Goal: Transaction & Acquisition: Purchase product/service

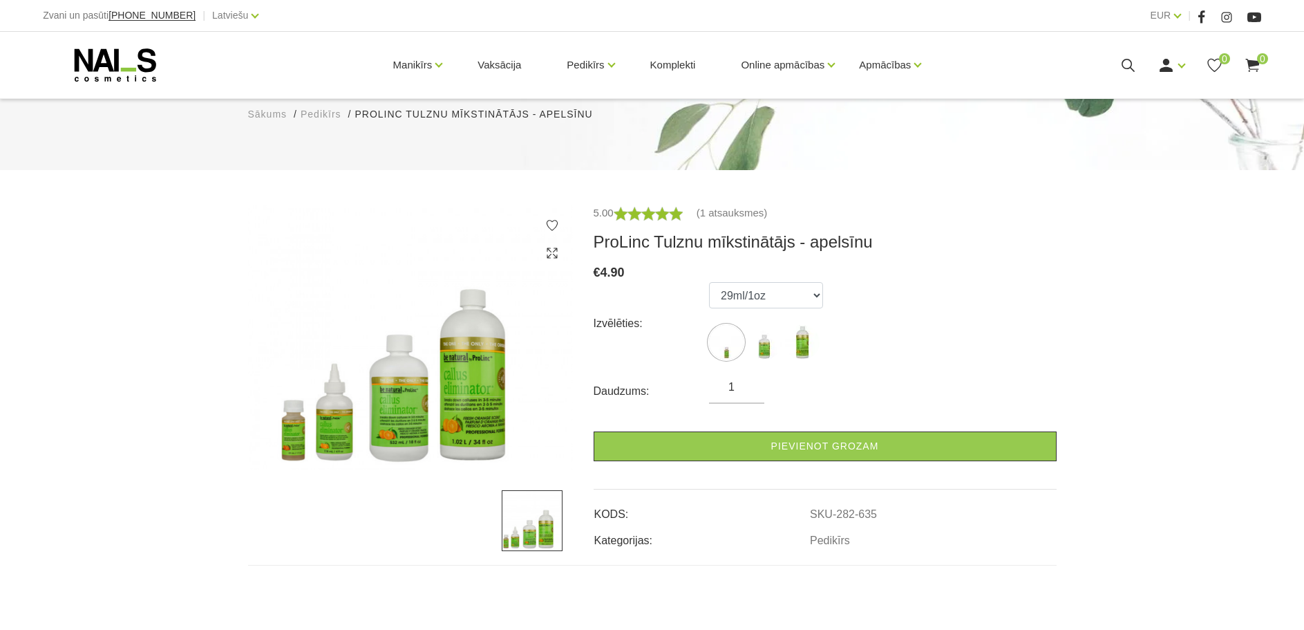
scroll to position [207, 0]
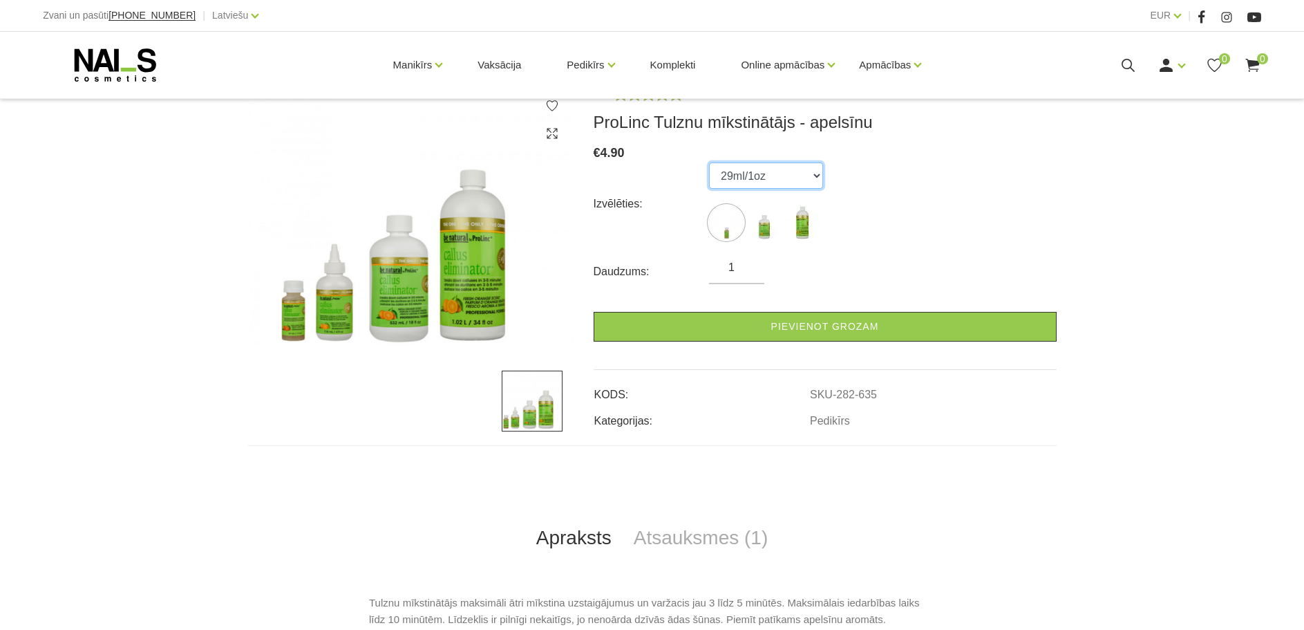
click at [794, 180] on select "29ml/1oz 532ml/18oz 1020ml/34oz" at bounding box center [766, 175] width 114 height 26
select select "633"
click at [709, 162] on select "29ml/1oz 532ml/18oz 1020ml/34oz" at bounding box center [766, 175] width 114 height 26
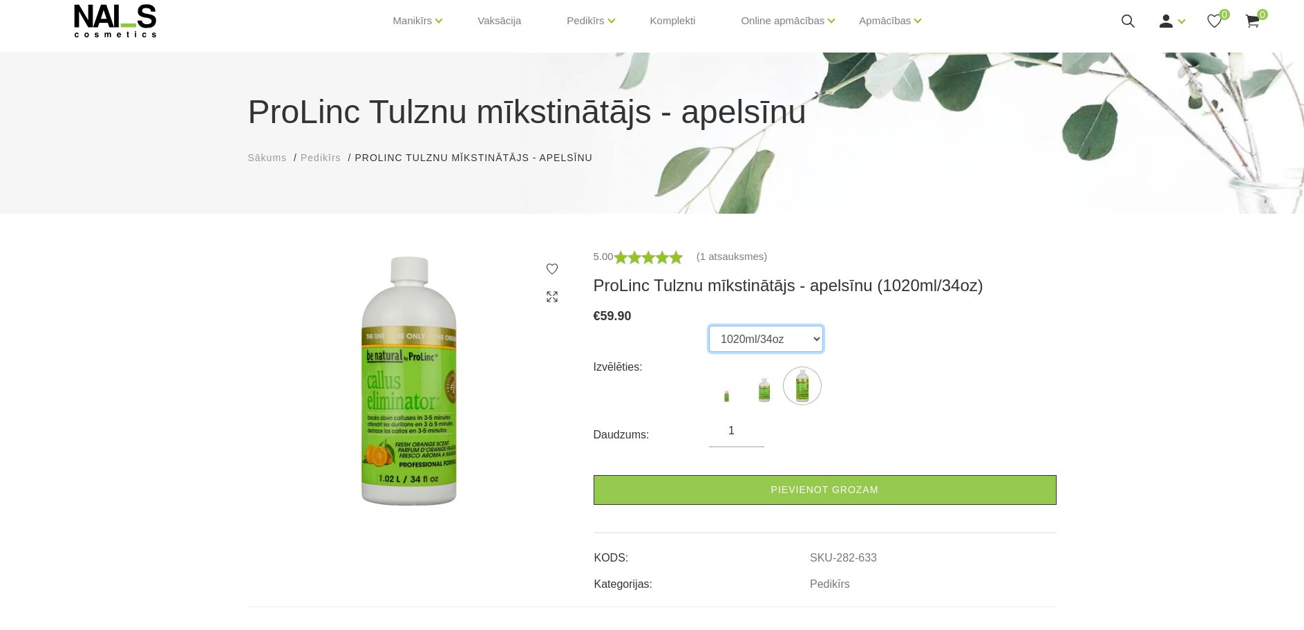
scroll to position [0, 0]
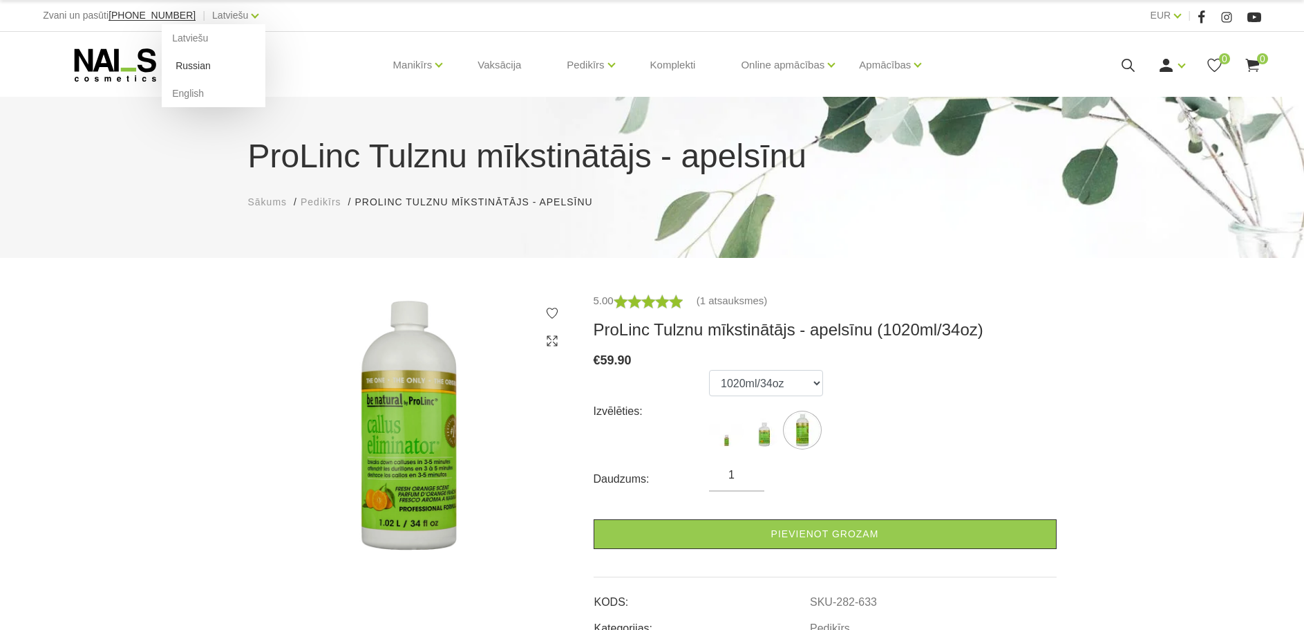
click at [172, 65] on link "Russian" at bounding box center [214, 66] width 104 height 28
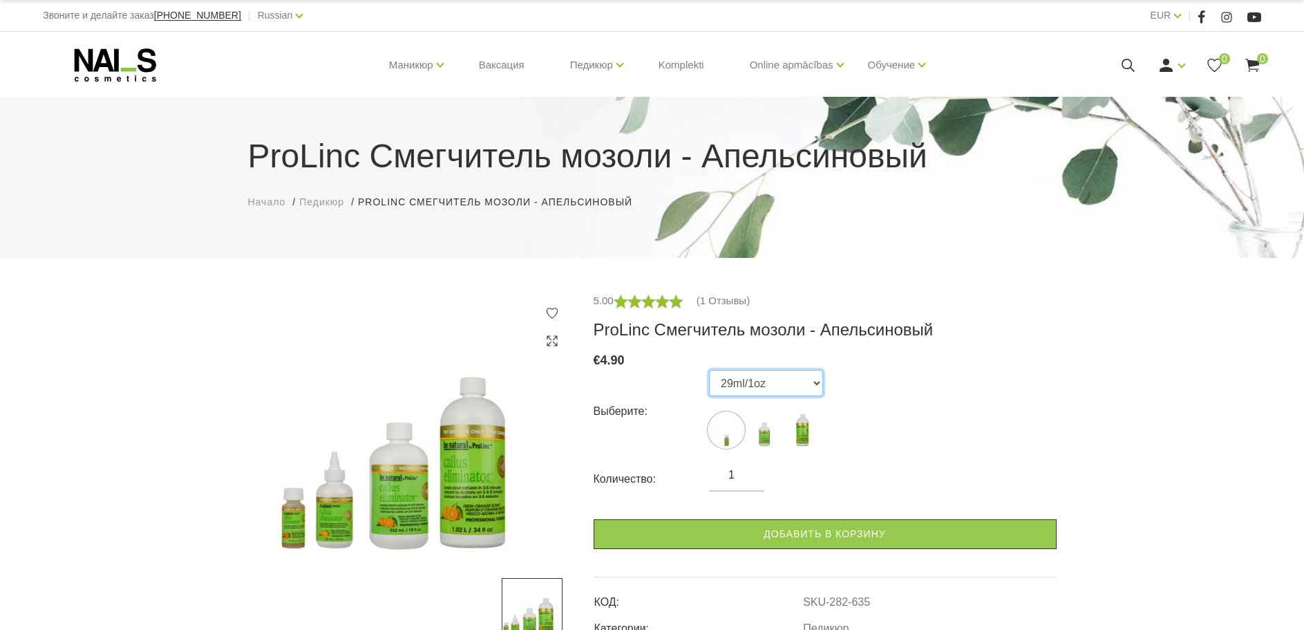
click at [809, 376] on select "29ml/1oz 532ml/18oz 1020ml/34oz" at bounding box center [766, 383] width 114 height 26
select select "633"
click at [709, 370] on select "29ml/1oz 532ml/18oz 1020ml/34oz" at bounding box center [766, 383] width 114 height 26
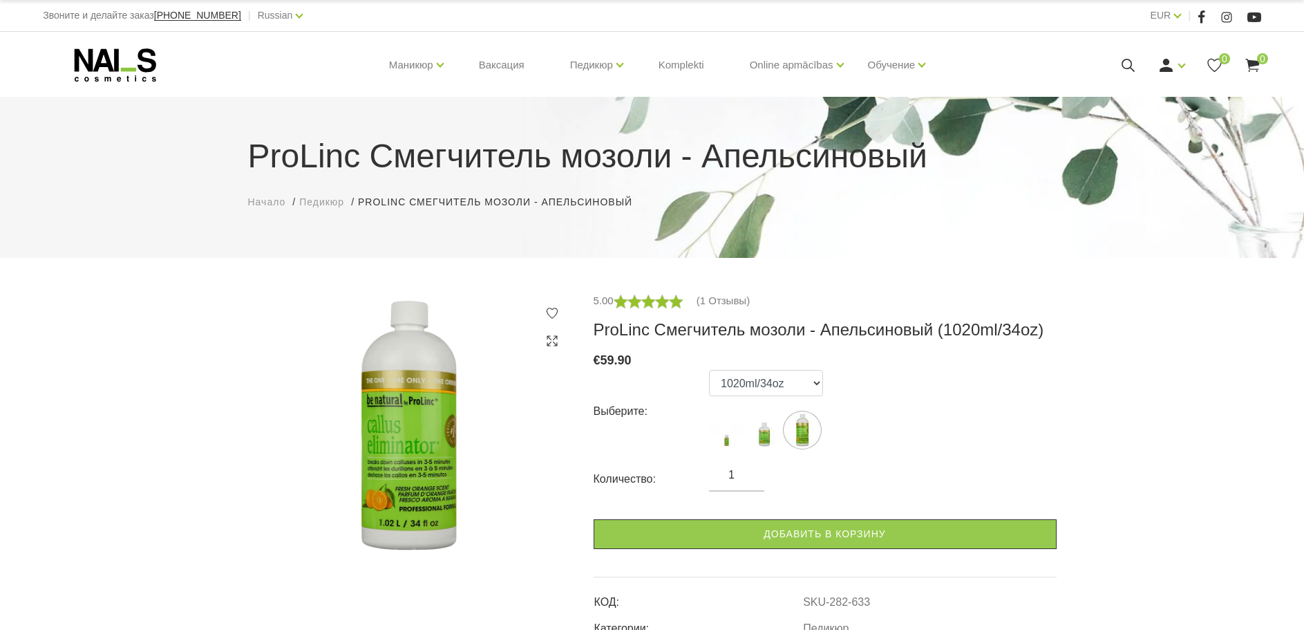
click at [738, 476] on input "1" at bounding box center [736, 475] width 55 height 17
click at [749, 470] on input "2" at bounding box center [736, 475] width 55 height 17
click at [749, 470] on input "3" at bounding box center [736, 475] width 55 height 17
type input "4"
click at [749, 470] on input "4" at bounding box center [736, 475] width 55 height 17
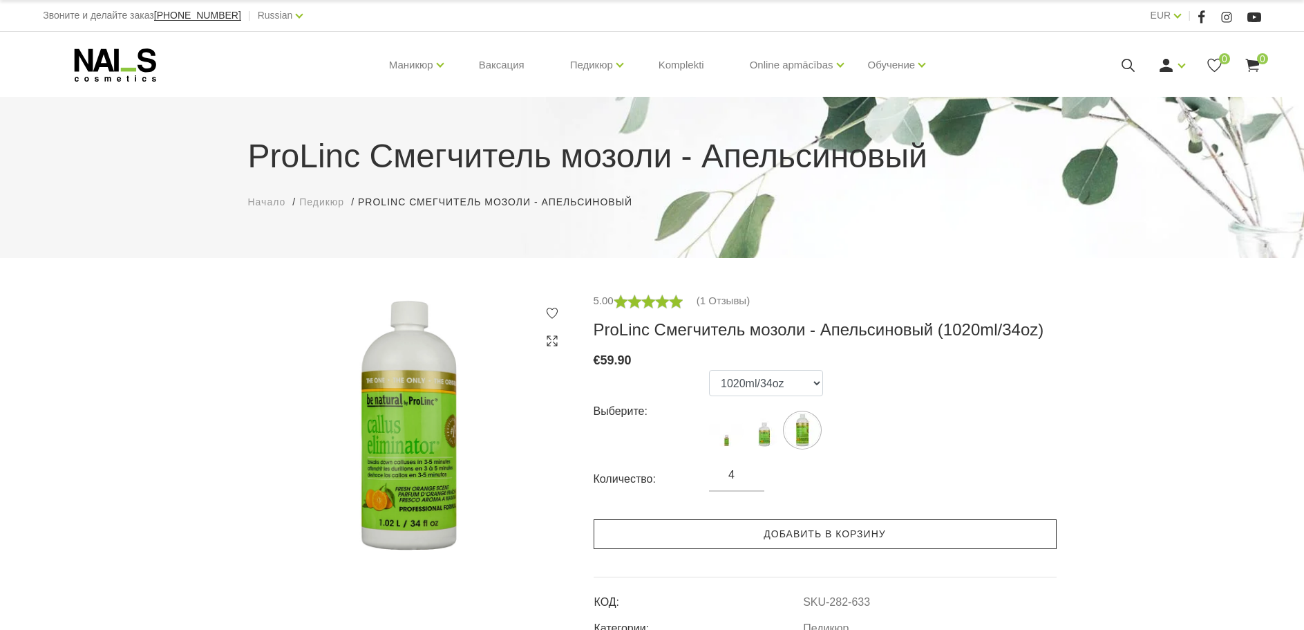
click at [843, 529] on link "Добавить в корзину" at bounding box center [825, 534] width 463 height 30
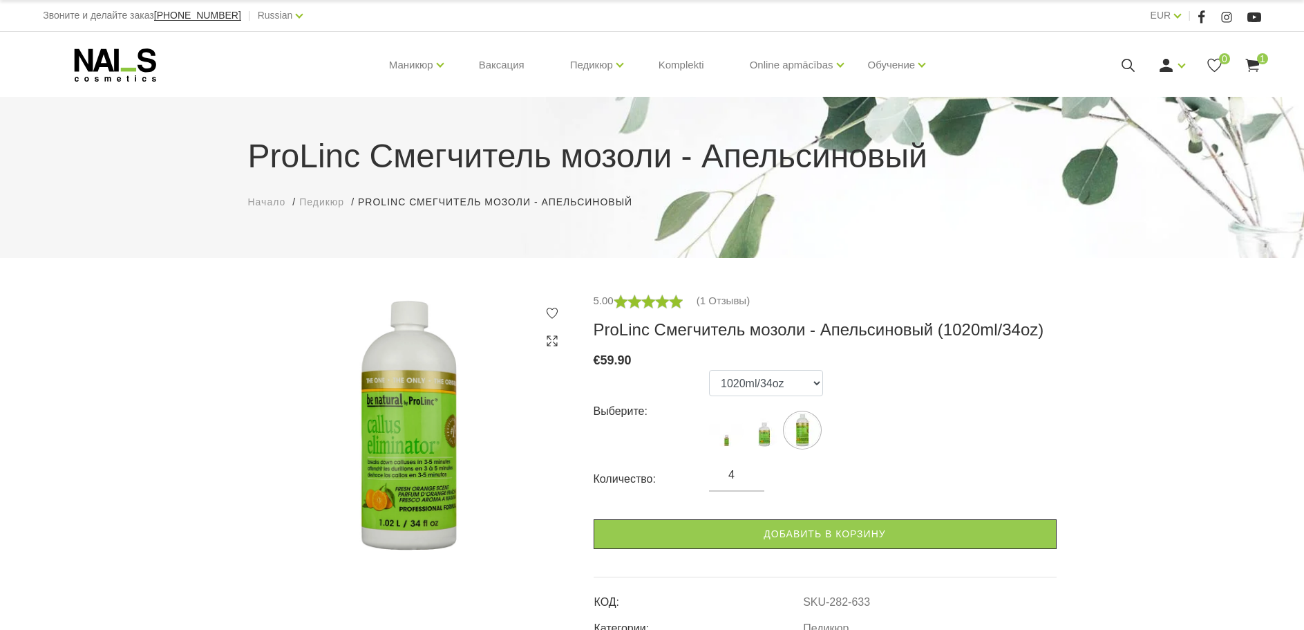
click at [1258, 66] on icon at bounding box center [1252, 65] width 17 height 17
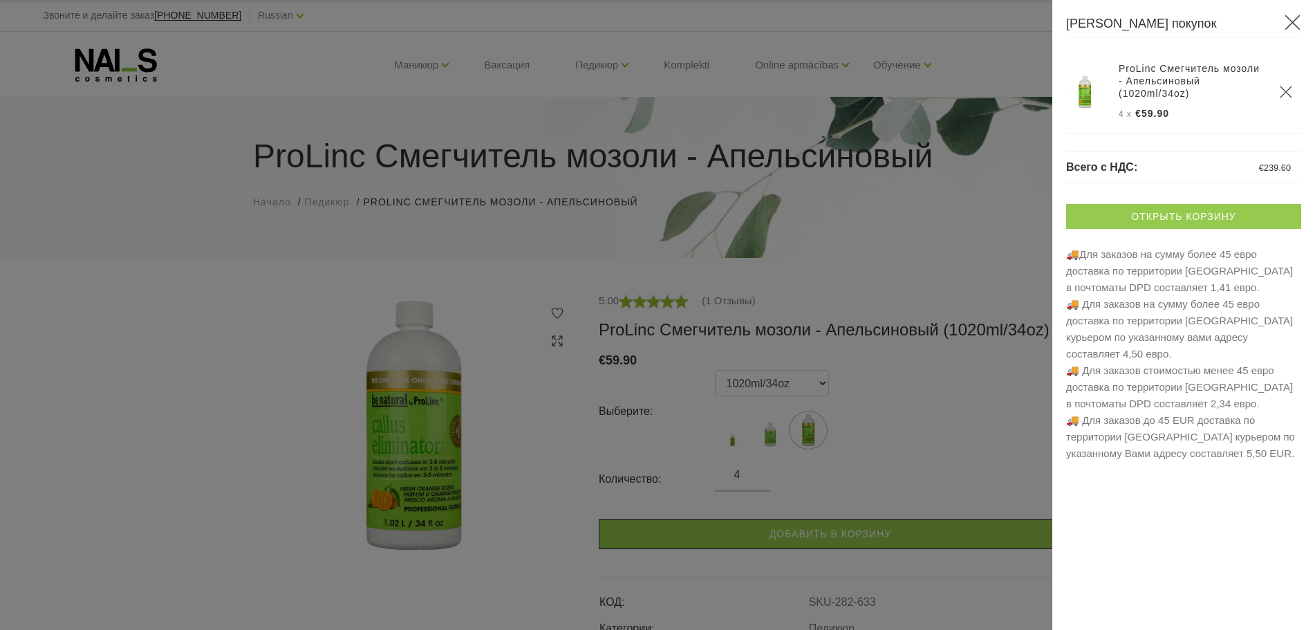
click at [1188, 210] on link "Открыть корзину" at bounding box center [1183, 216] width 235 height 25
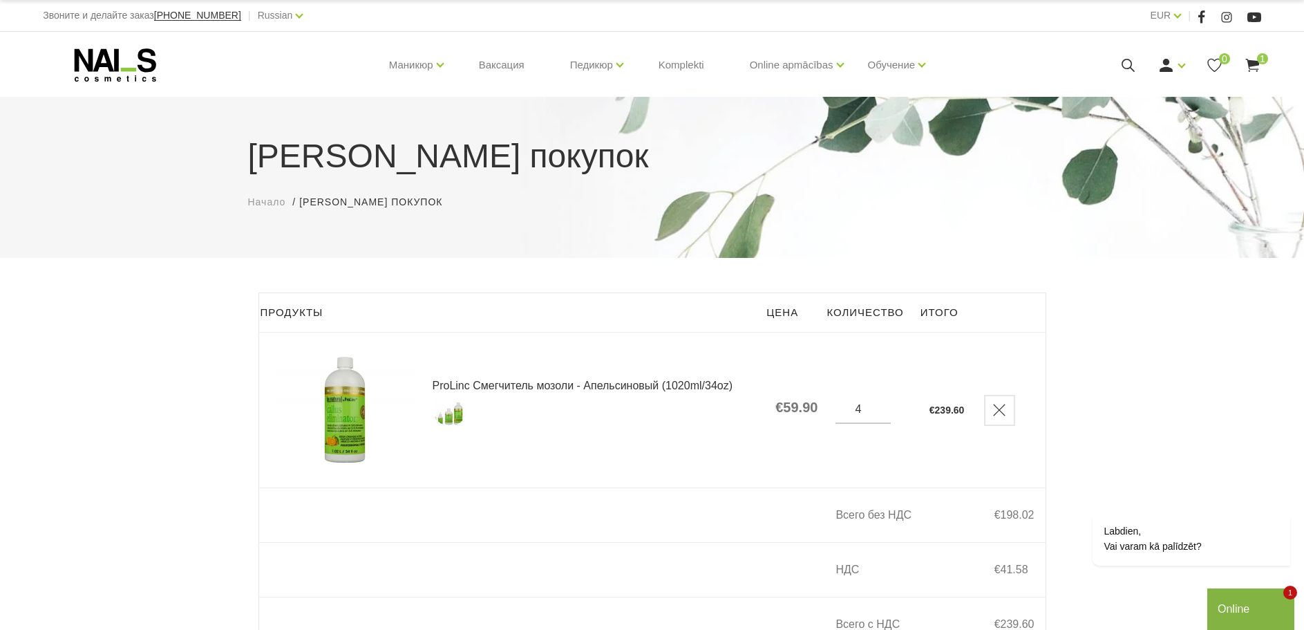
click at [573, 384] on link "ProLinc Смегчитель мозоли - Апельсиновый (1020ml/34oz)" at bounding box center [596, 403] width 326 height 46
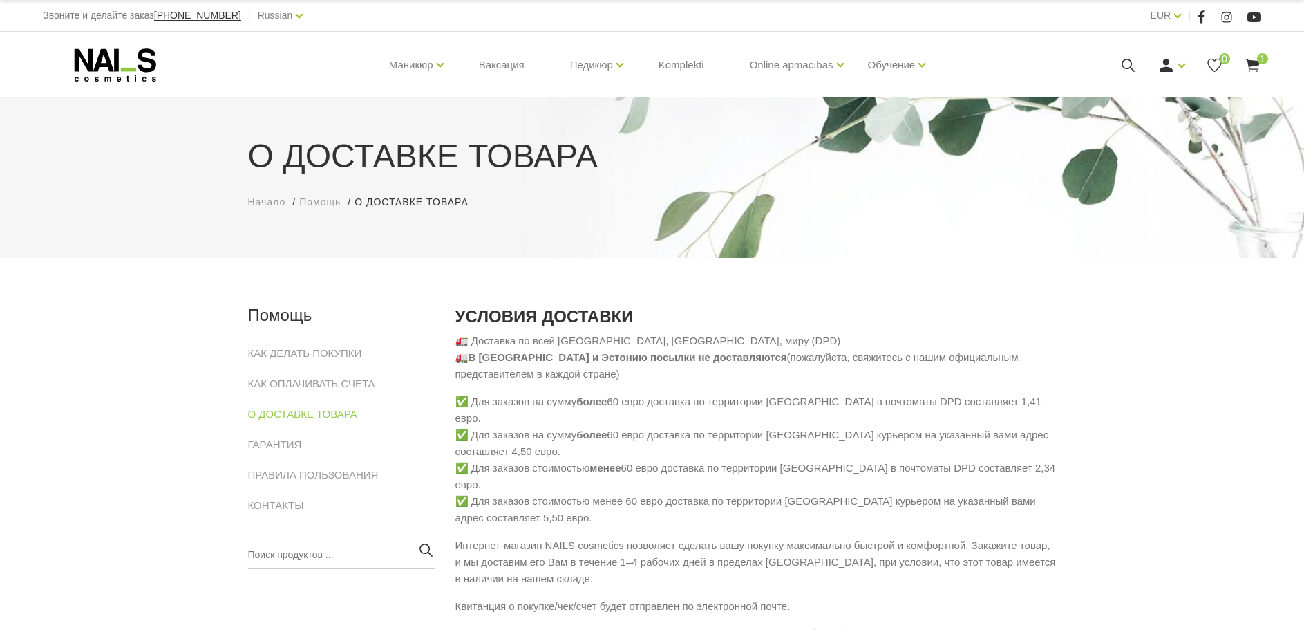
click at [1258, 53] on div "Маникюр Гельлаки Базы, топы и праймеры Гель-системы УВ/Лед Дизайн системы Разны…" at bounding box center [652, 65] width 1219 height 66
click at [1261, 61] on span "1" at bounding box center [1262, 58] width 11 height 11
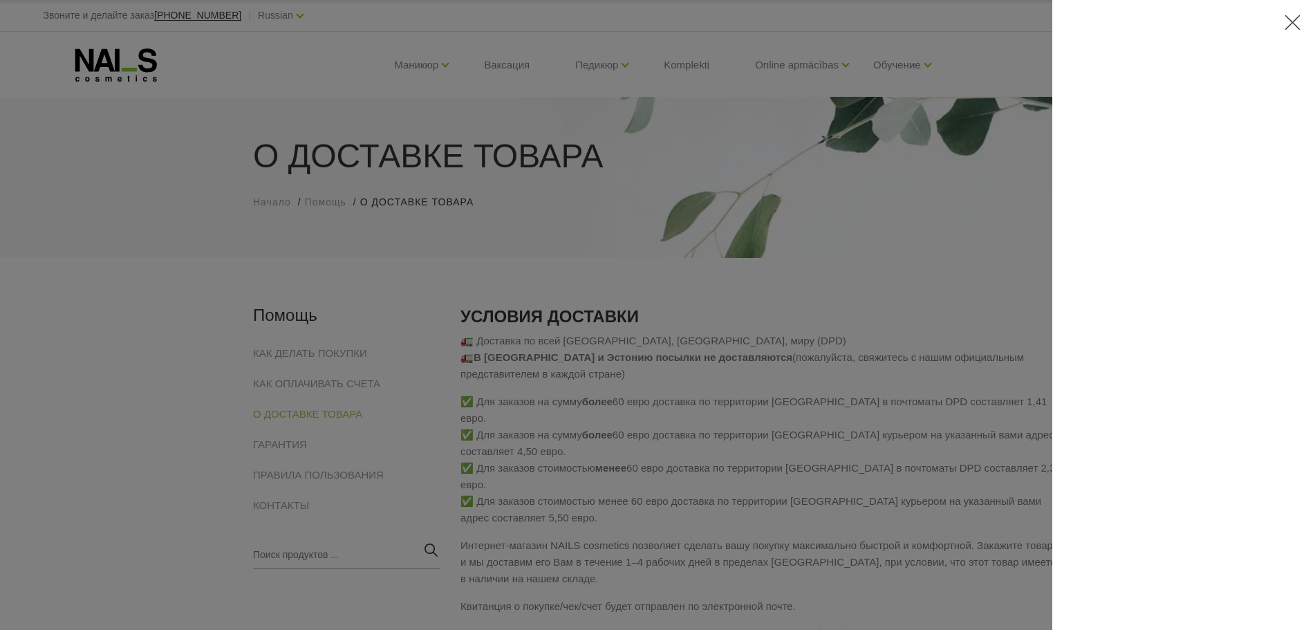
click at [1293, 19] on icon at bounding box center [1292, 22] width 17 height 17
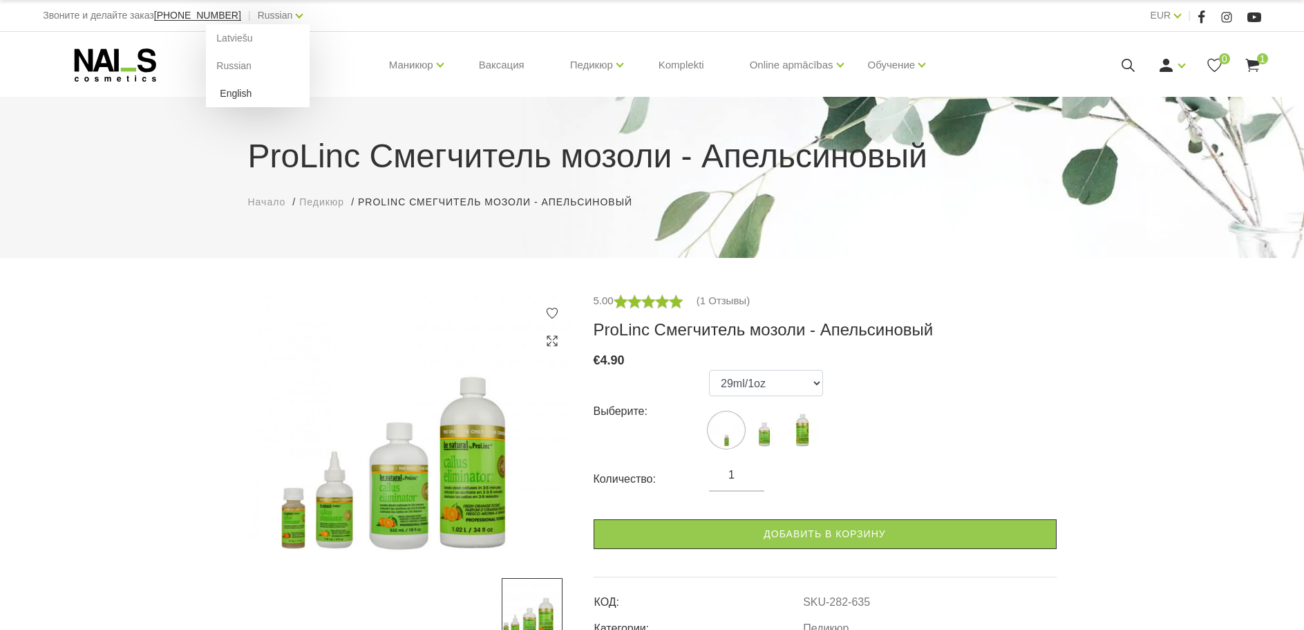
click at [222, 91] on link "English" at bounding box center [258, 93] width 104 height 28
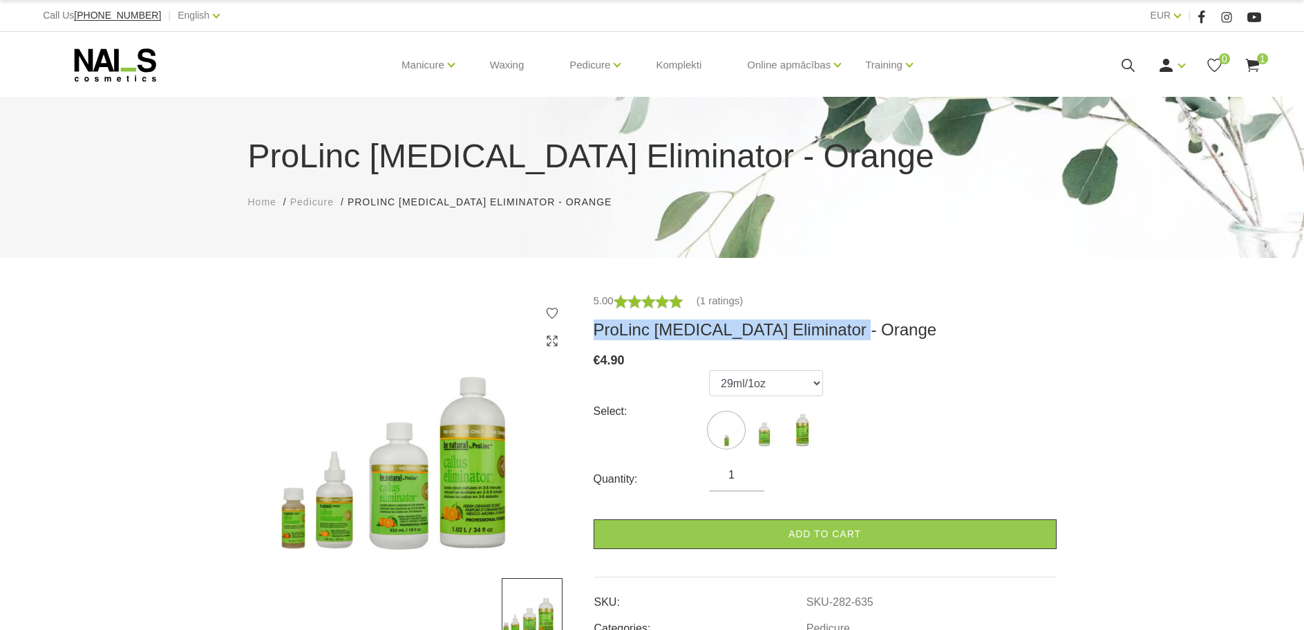
drag, startPoint x: 849, startPoint y: 333, endPoint x: 614, endPoint y: 335, distance: 235.7
click at [592, 329] on div "5.00 (1 ratings) ProLinc [MEDICAL_DATA] Eliminator - Orange € 4.90 Select: 29ml…" at bounding box center [825, 465] width 484 height 346
copy h3 "ProLinc Callus Eliminator - Orange"
click at [812, 387] on select "29ml/1oz 532ml/18oz 1020ml/34oz" at bounding box center [766, 383] width 114 height 26
select select "633"
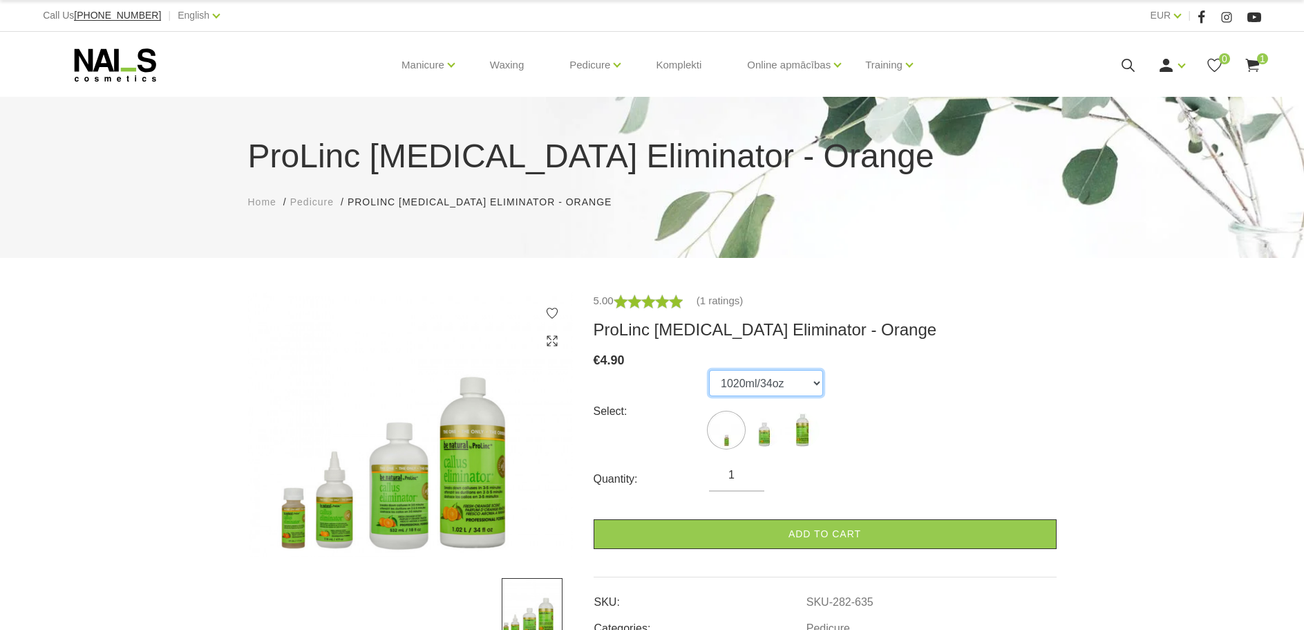
click at [709, 370] on select "29ml/1oz 532ml/18oz 1020ml/34oz" at bounding box center [766, 383] width 114 height 26
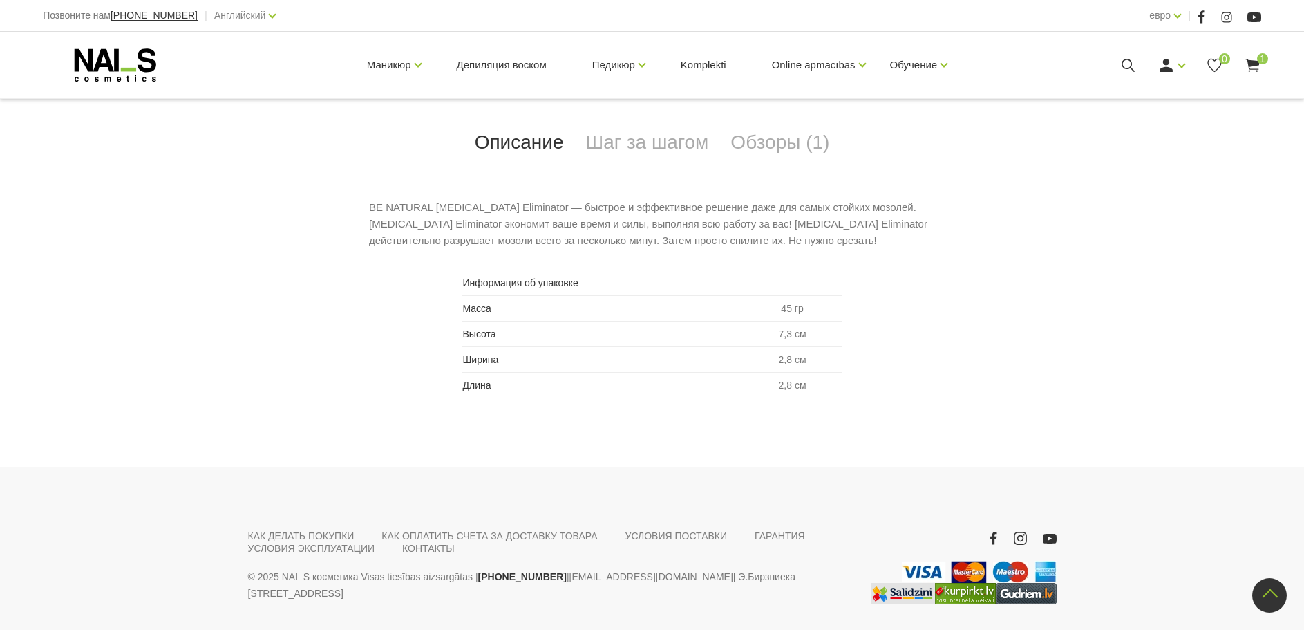
scroll to position [725, 0]
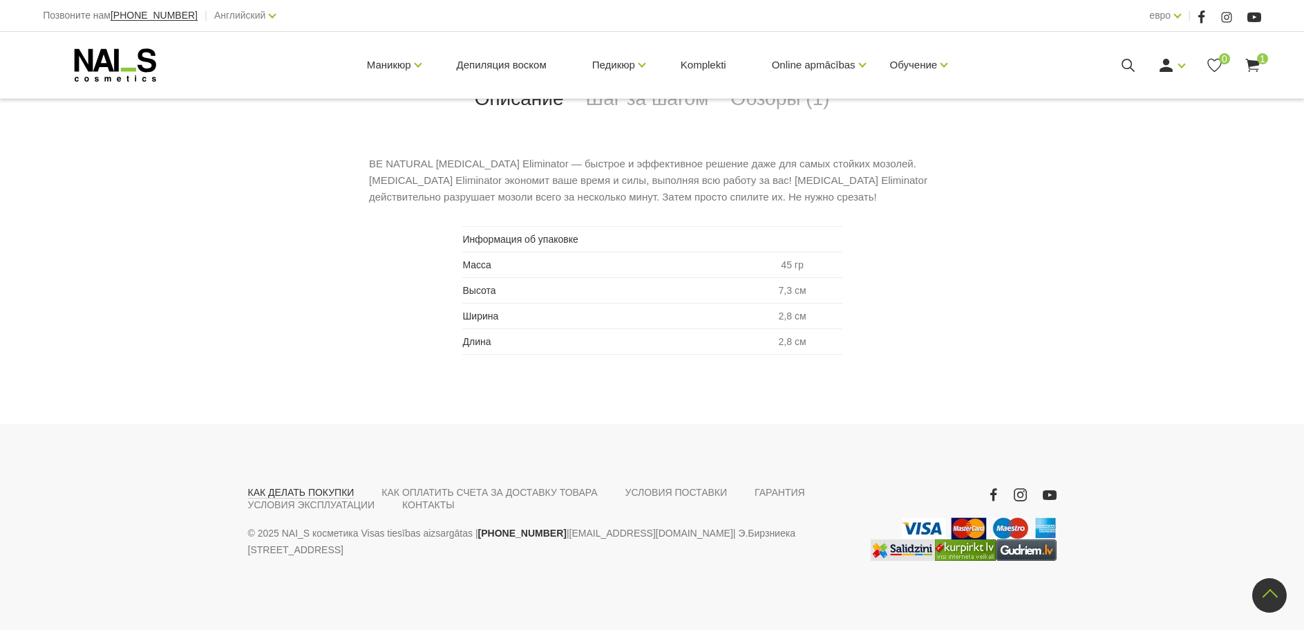
click at [340, 492] on font "КАК ДЕЛАТЬ ПОКУПКИ" at bounding box center [301, 492] width 106 height 11
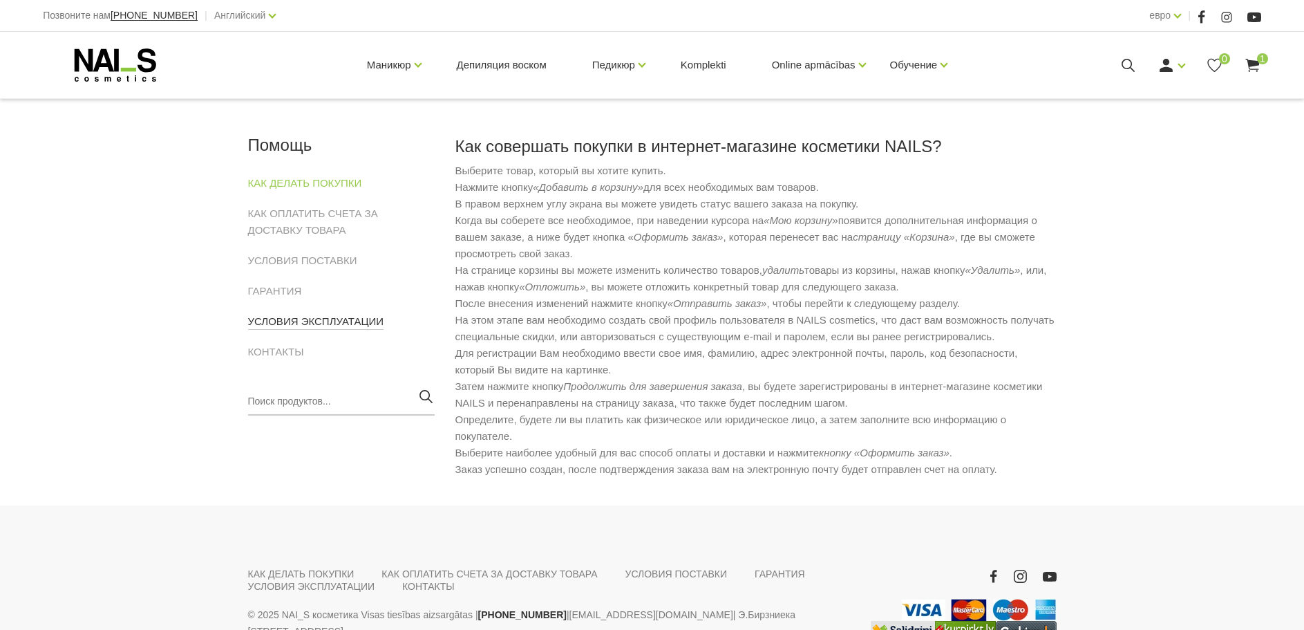
scroll to position [148, 0]
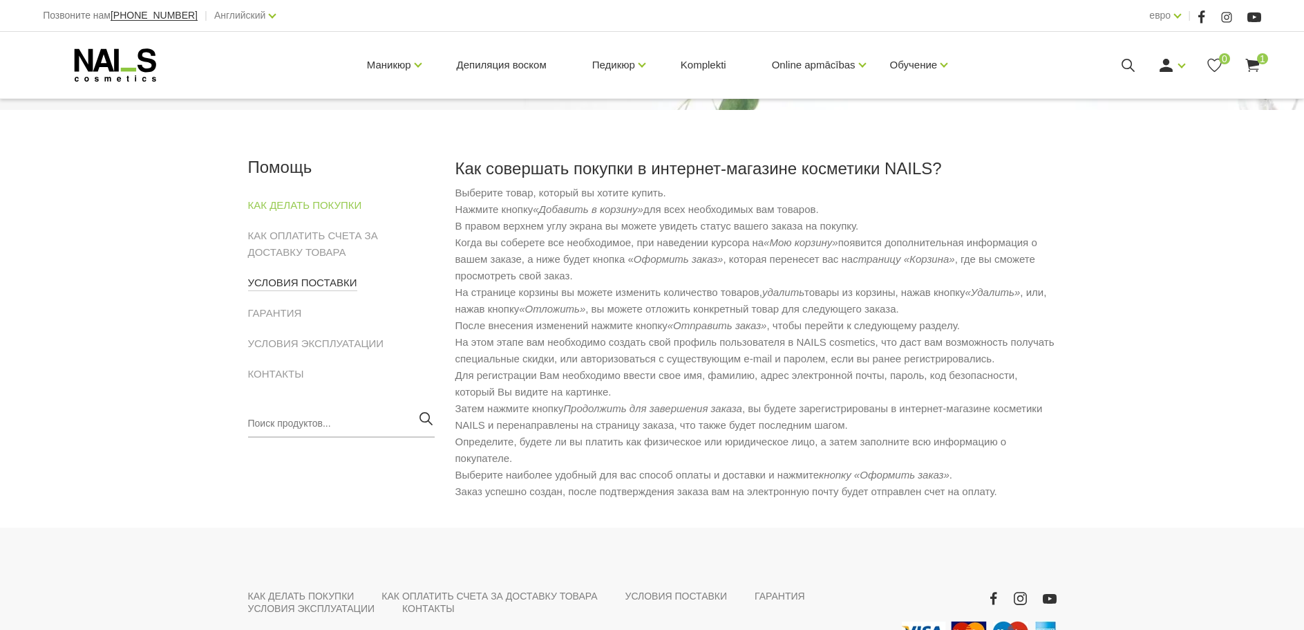
click at [308, 284] on font "УСЛОВИЯ ПОСТАВКИ" at bounding box center [302, 282] width 109 height 12
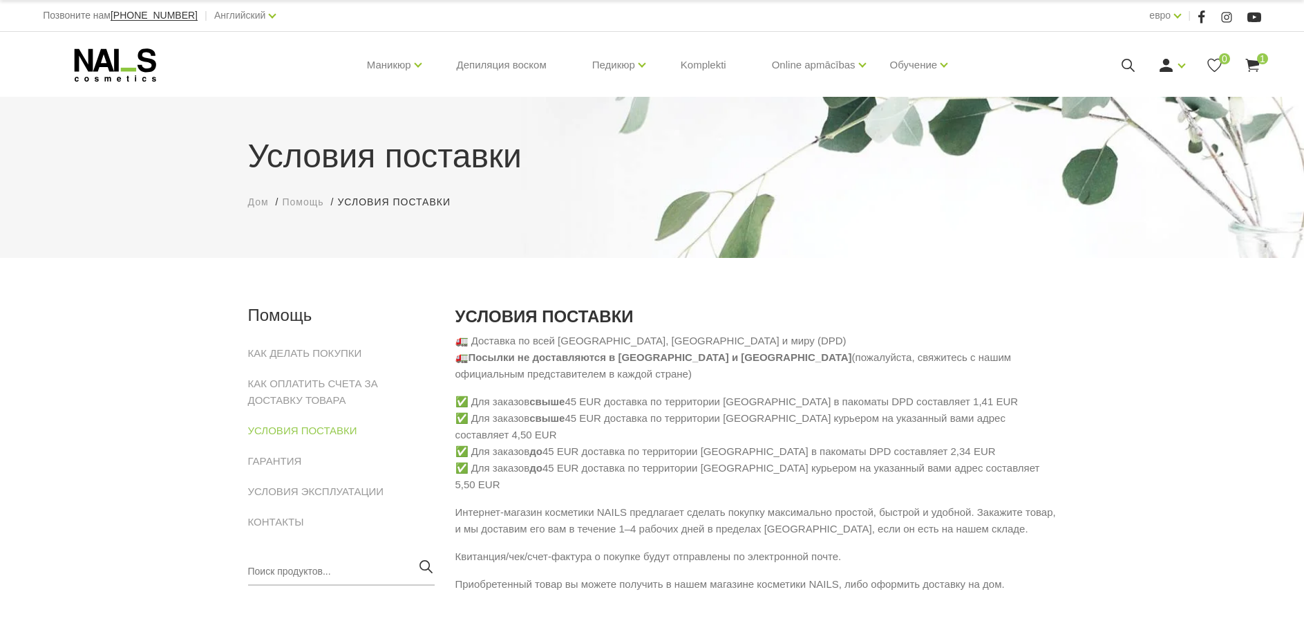
click at [1260, 57] on font "1" at bounding box center [1263, 58] width 6 height 11
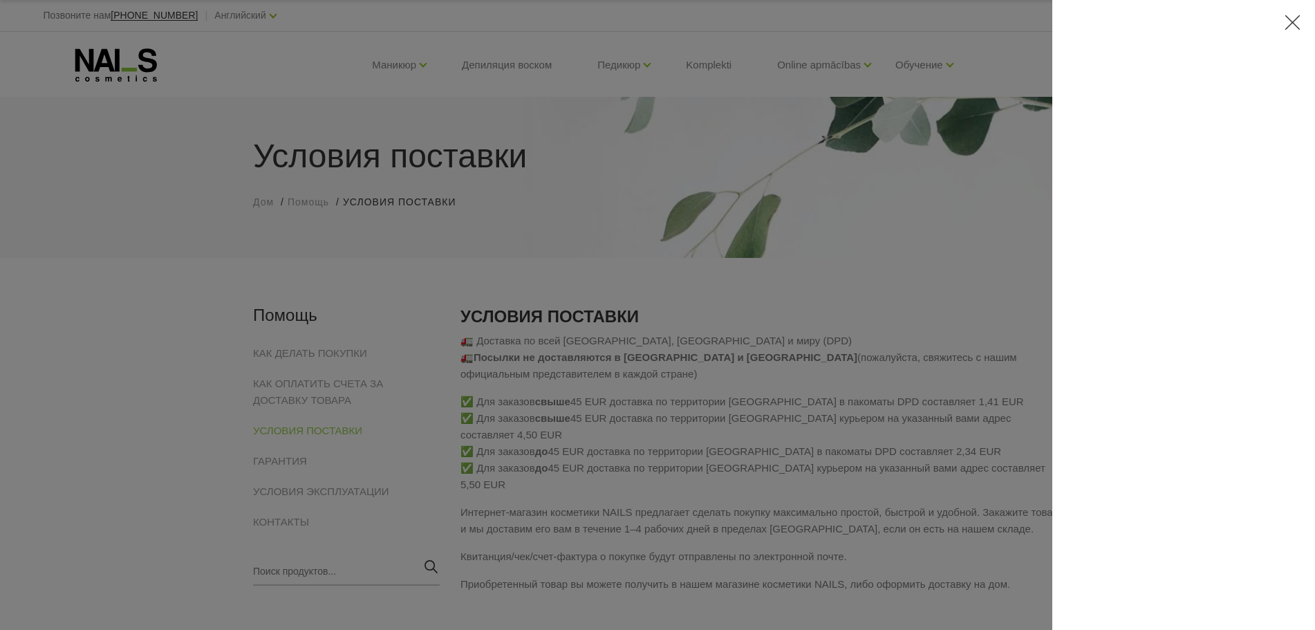
click at [1296, 19] on icon at bounding box center [1292, 22] width 17 height 17
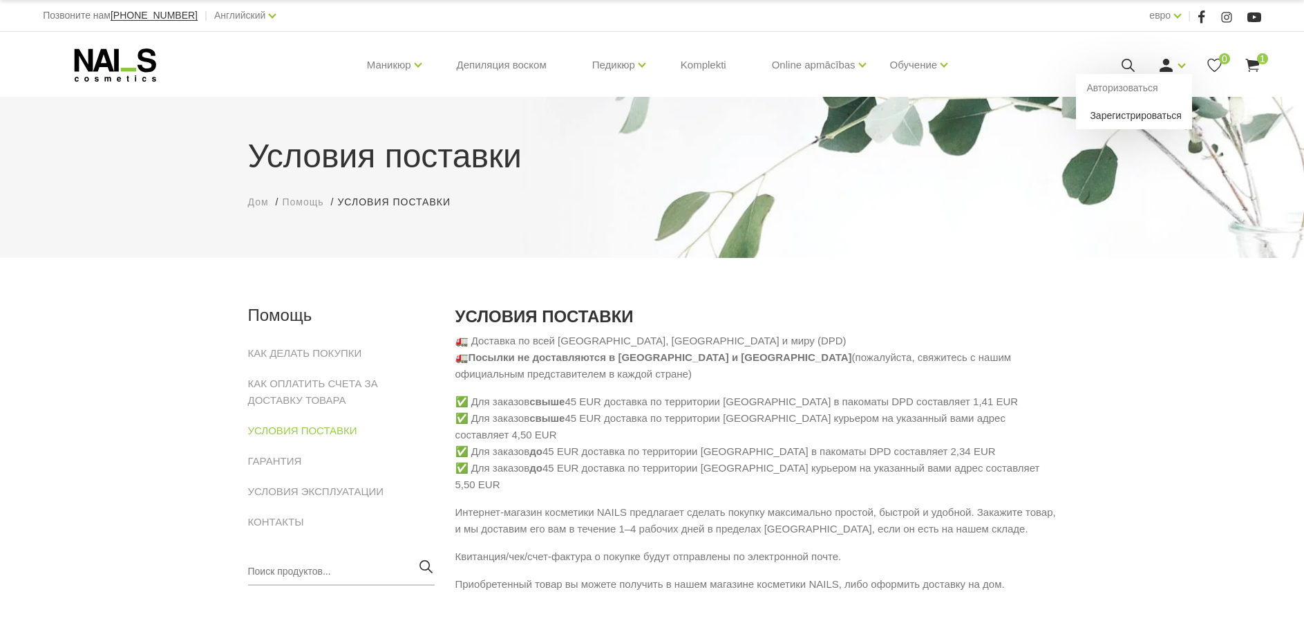
click at [1109, 117] on font "Зарегистрироваться" at bounding box center [1135, 115] width 91 height 11
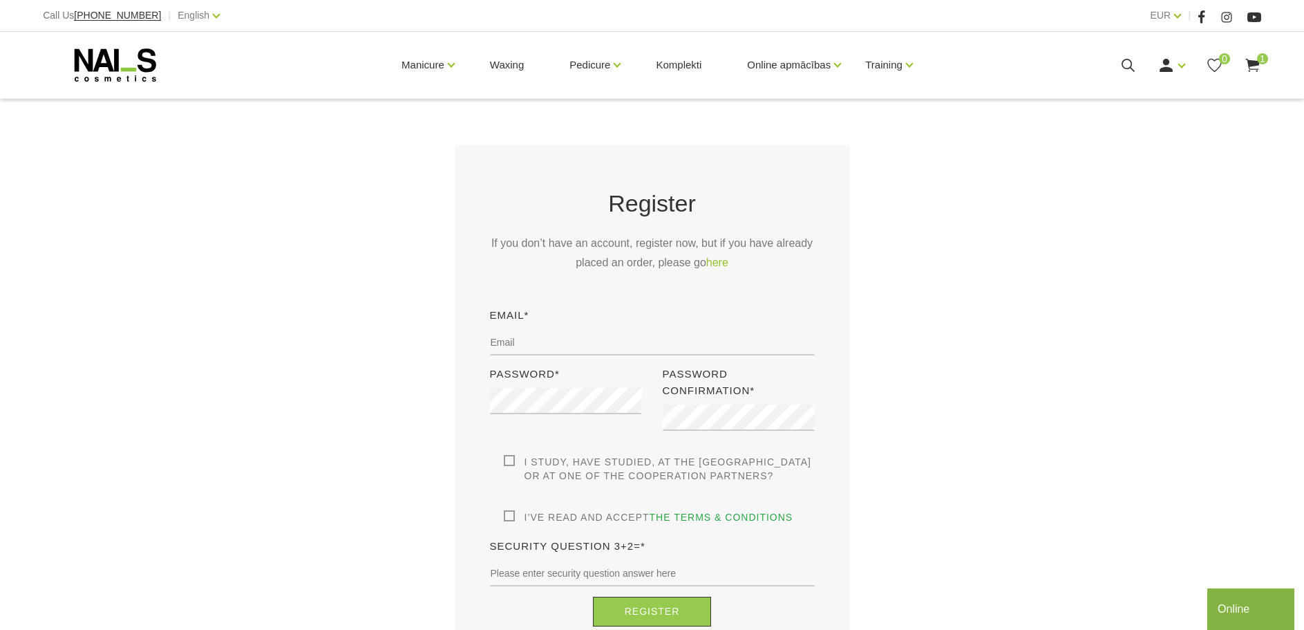
scroll to position [276, 0]
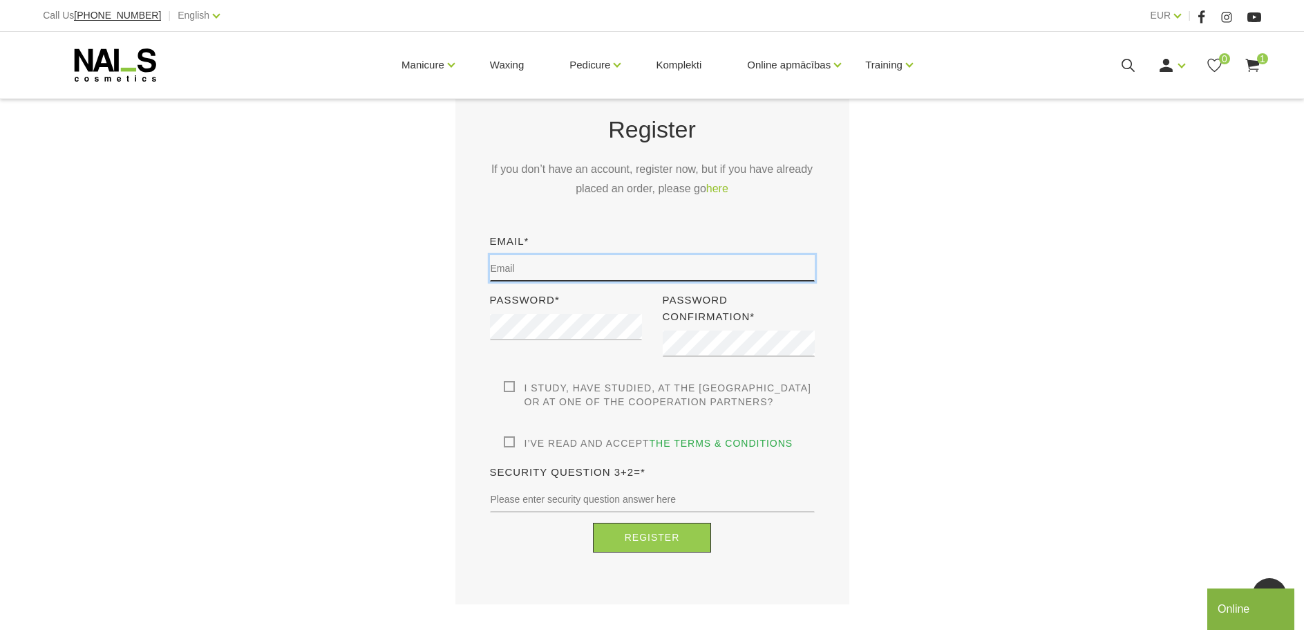
type input "[EMAIL_ADDRESS][DOMAIN_NAME]"
click at [506, 386] on label "I study, have studied, at the [GEOGRAPHIC_DATA] or at one of the cooperation pa…" at bounding box center [659, 395] width 311 height 28
click at [0, 0] on input "I study, have studied, at the [GEOGRAPHIC_DATA] or at one of the cooperation pa…" at bounding box center [0, 0] width 0 height 0
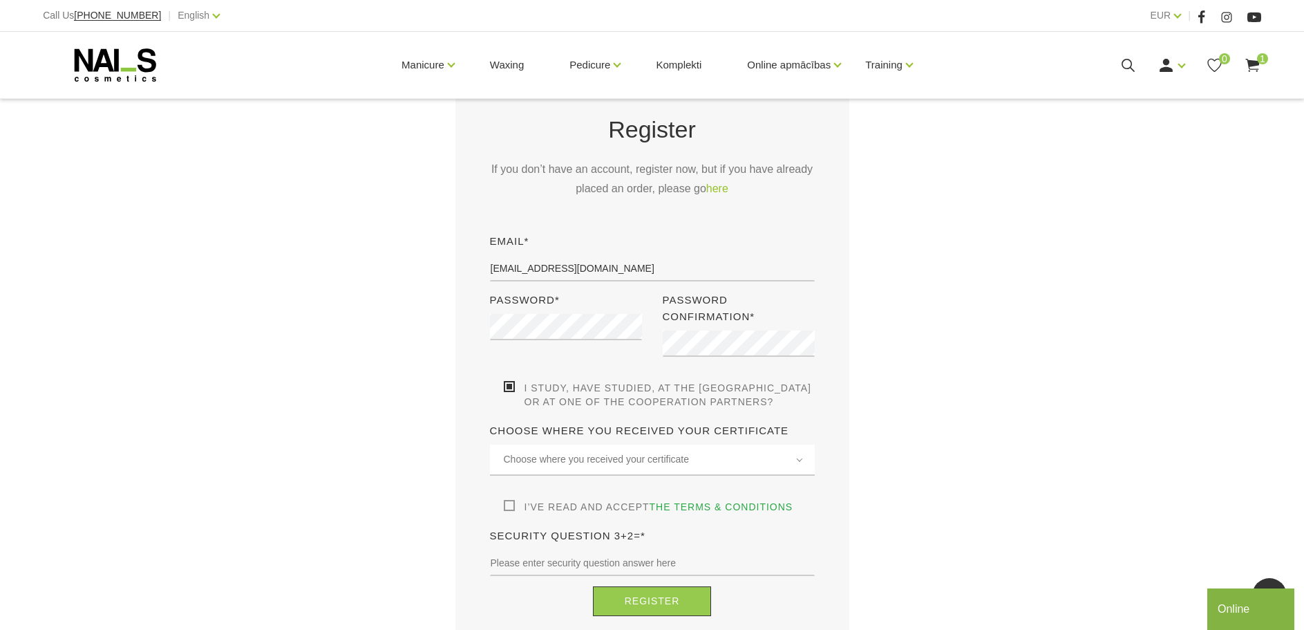
click at [503, 529] on div "Register If you don’t have an account, register now, but if you have already pl…" at bounding box center [653, 364] width 346 height 503
click at [505, 514] on label "I’ve read and accept the terms & conditions" at bounding box center [649, 507] width 290 height 14
click at [0, 0] on input "I’ve read and accept the terms & conditions" at bounding box center [0, 0] width 0 height 0
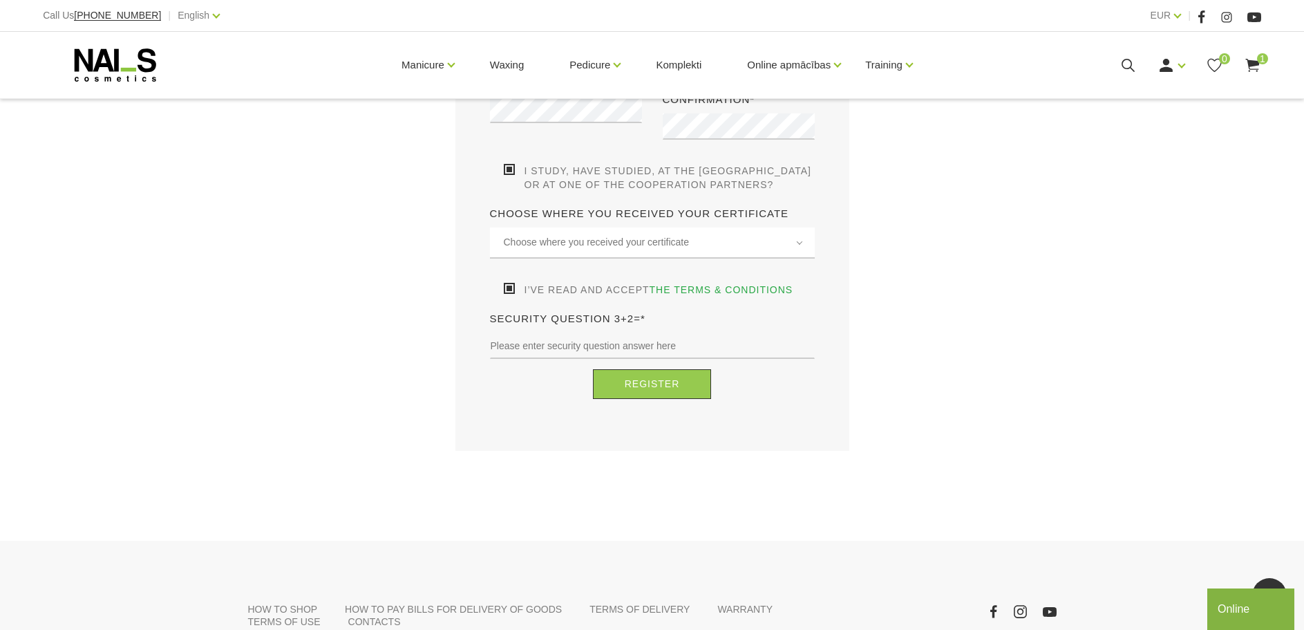
scroll to position [553, 0]
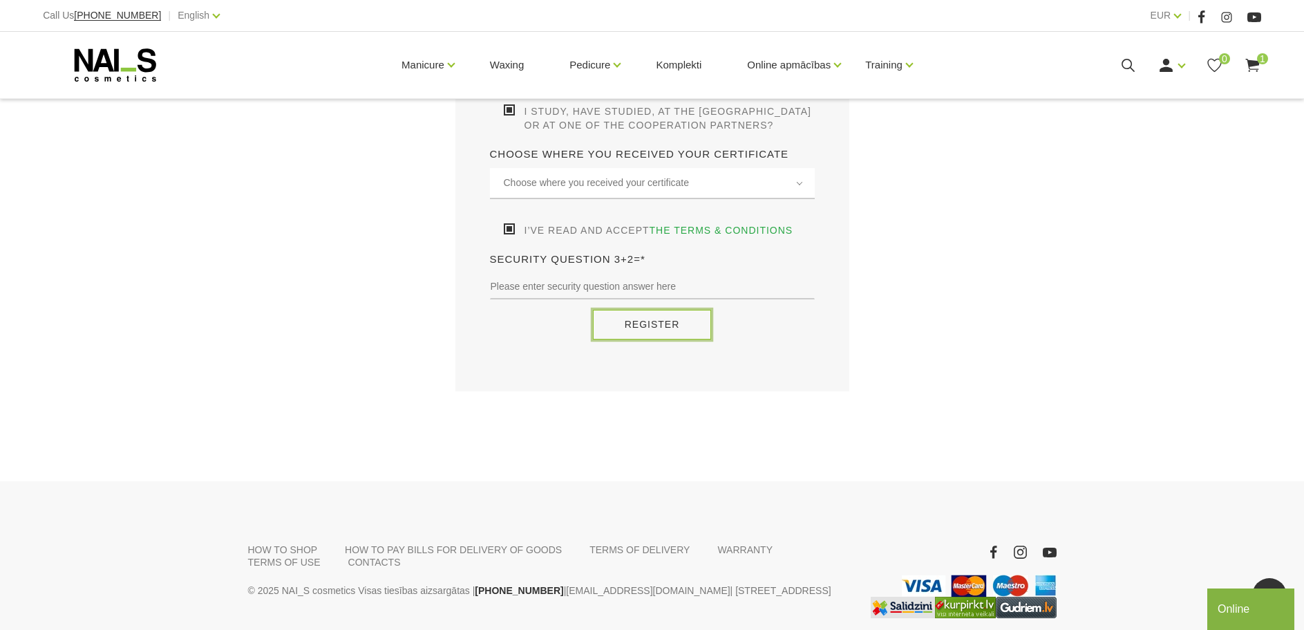
click at [637, 339] on button "Register" at bounding box center [652, 325] width 119 height 30
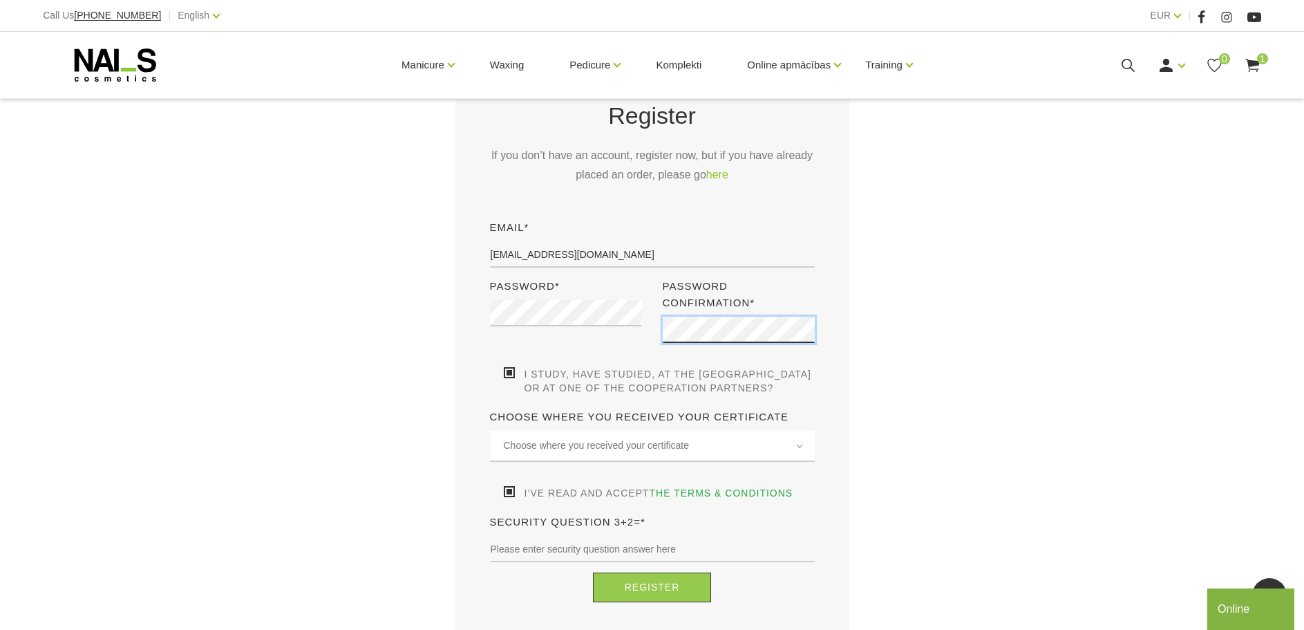
scroll to position [276, 0]
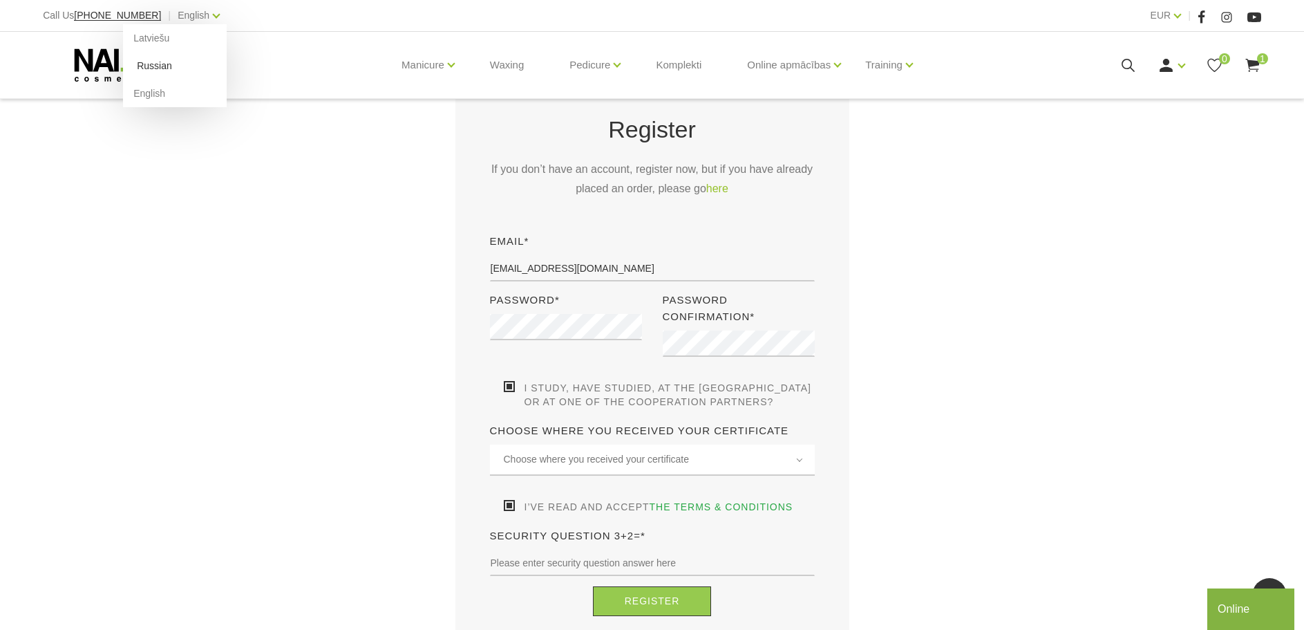
click at [124, 68] on link "Russian" at bounding box center [175, 66] width 104 height 28
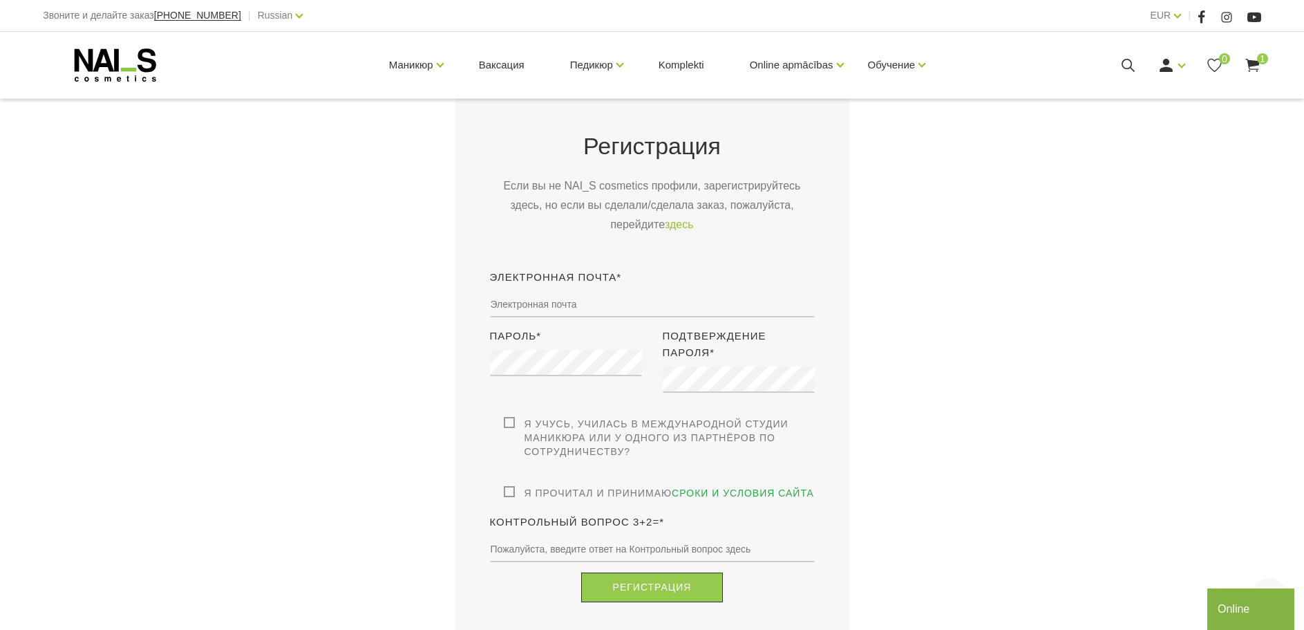
scroll to position [276, 0]
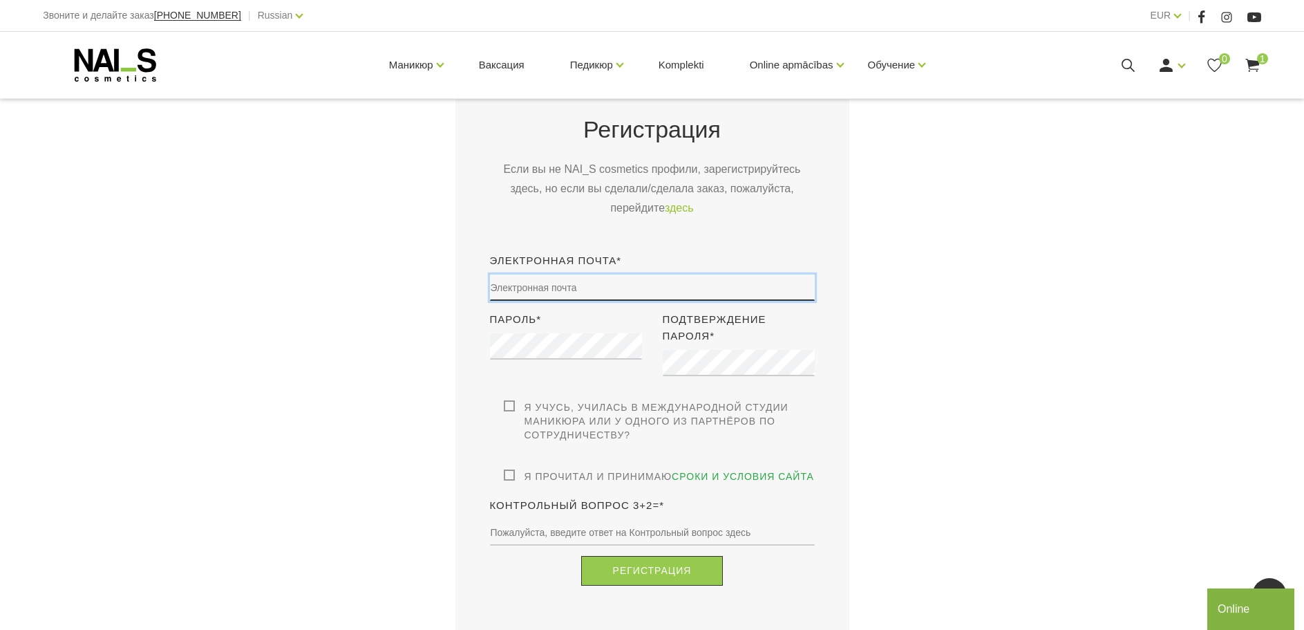
type input "[EMAIL_ADDRESS][DOMAIN_NAME]"
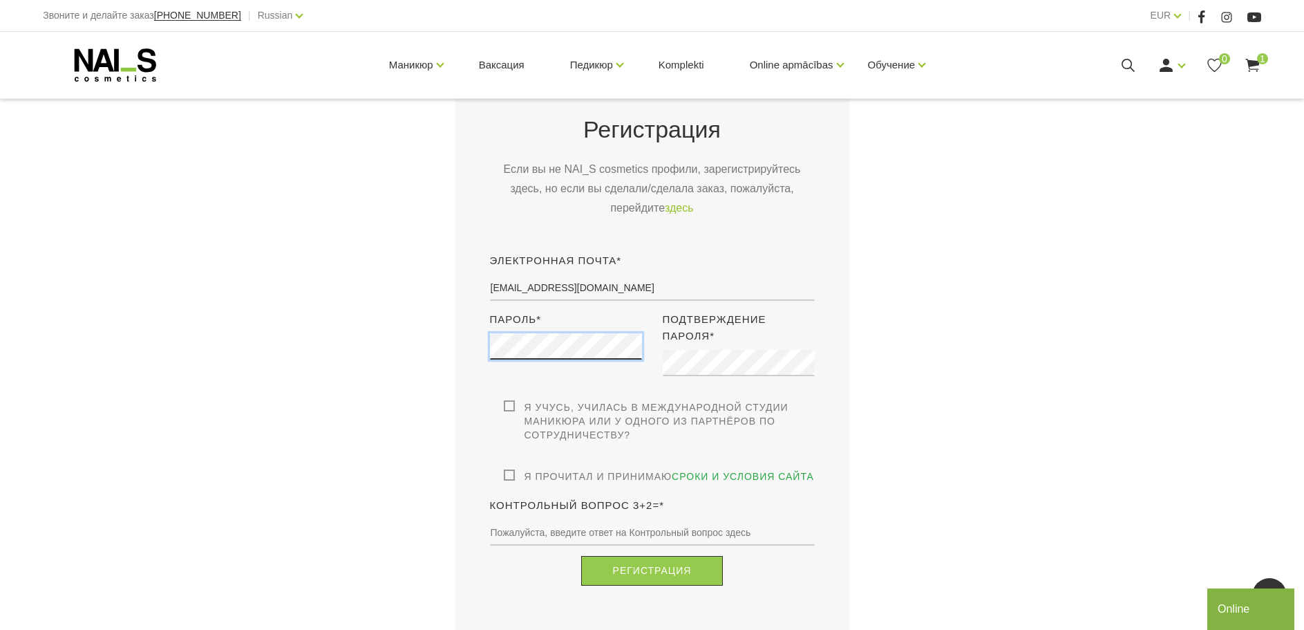
click at [482, 353] on div "Пароль*" at bounding box center [566, 355] width 173 height 89
drag, startPoint x: 489, startPoint y: 353, endPoint x: 940, endPoint y: 413, distance: 455.4
click at [940, 413] on div "Регистрация Если вы не NAI_S cosmetics профили, зарегистрируйтесь здесь, но есл…" at bounding box center [652, 354] width 829 height 566
click at [435, 357] on div "Регистрация Если вы не NAI_S cosmetics профили, зарегистрируйтесь здесь, но есл…" at bounding box center [652, 354] width 829 height 566
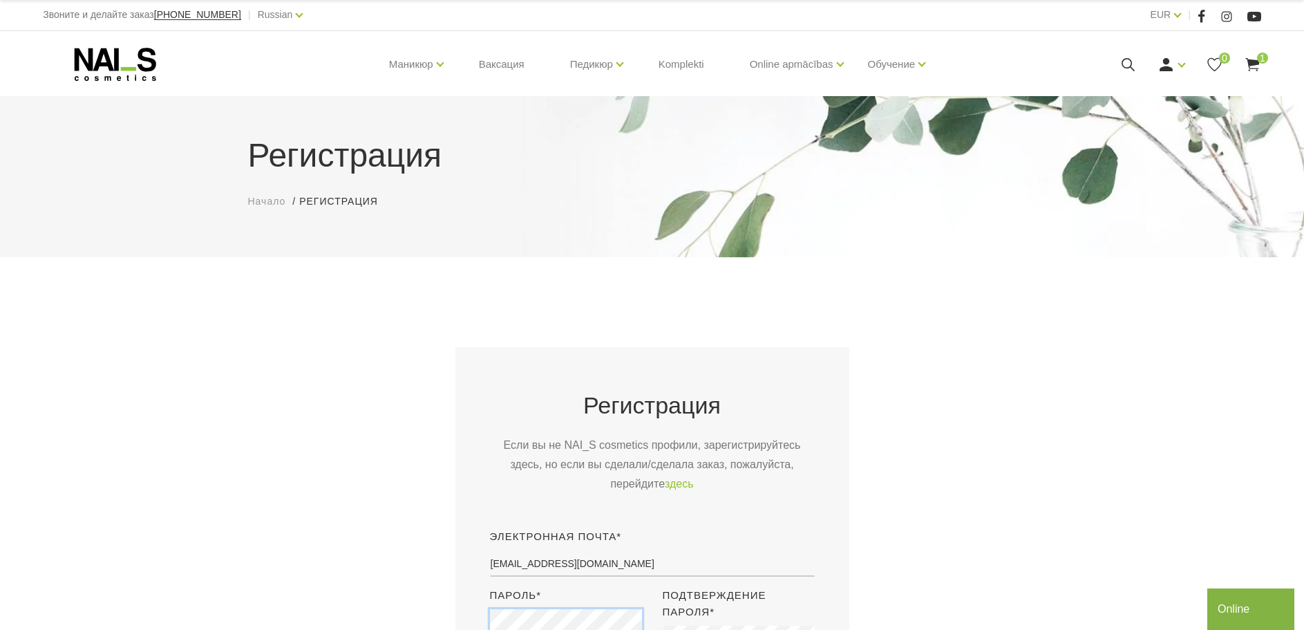
scroll to position [0, 0]
click at [1133, 82] on link "Войти" at bounding box center [1141, 88] width 104 height 28
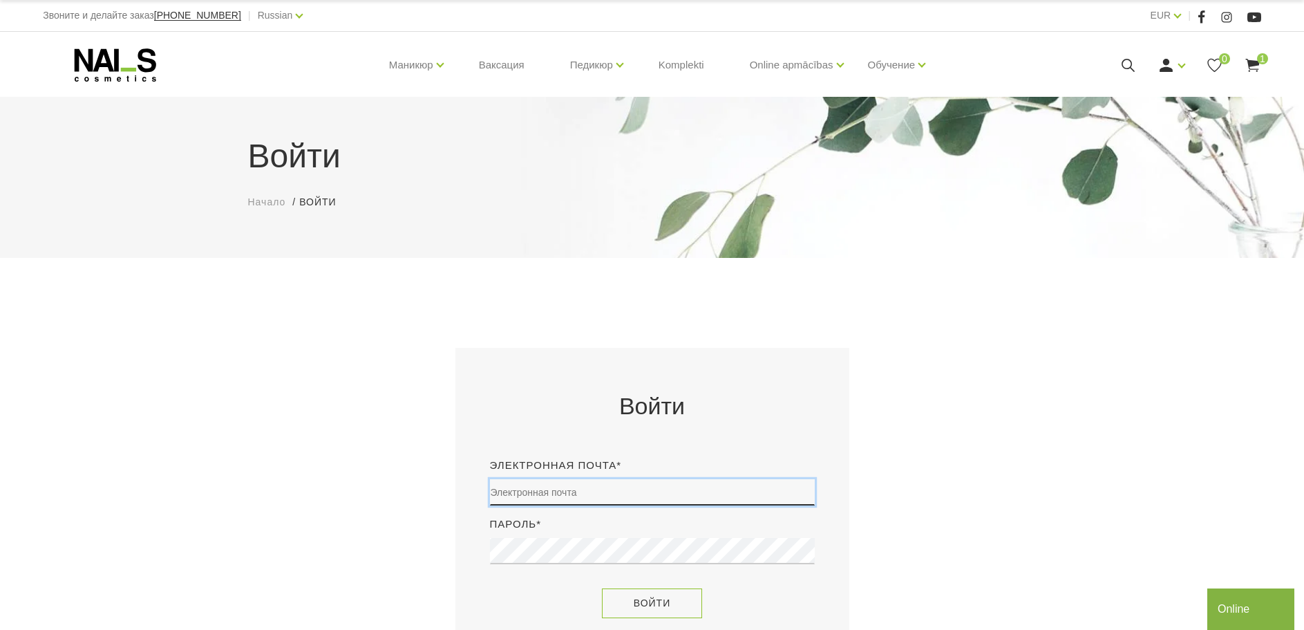
type input "[EMAIL_ADDRESS][DOMAIN_NAME]"
click at [644, 602] on button "Войти" at bounding box center [652, 603] width 100 height 30
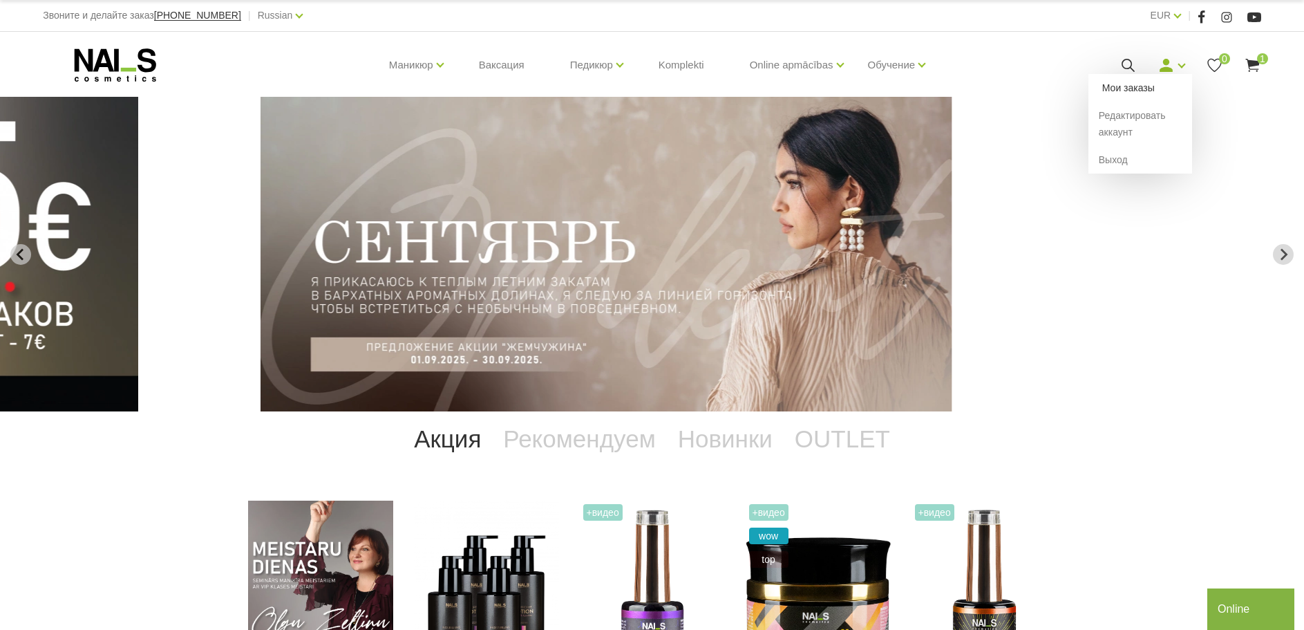
click at [1128, 87] on link "Мои заказы" at bounding box center [1141, 88] width 104 height 28
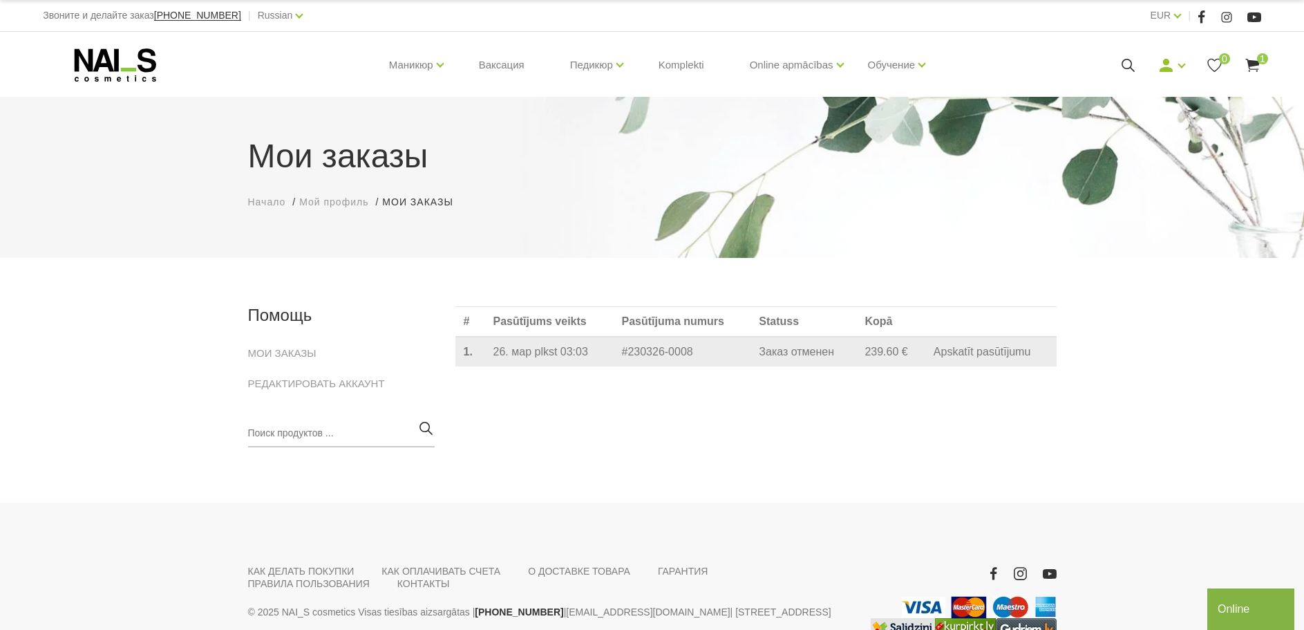
click at [529, 354] on td "26. мар plkst 03:03" at bounding box center [549, 352] width 129 height 30
click at [995, 357] on link "Apskatīt pasūtījumu" at bounding box center [982, 352] width 97 height 12
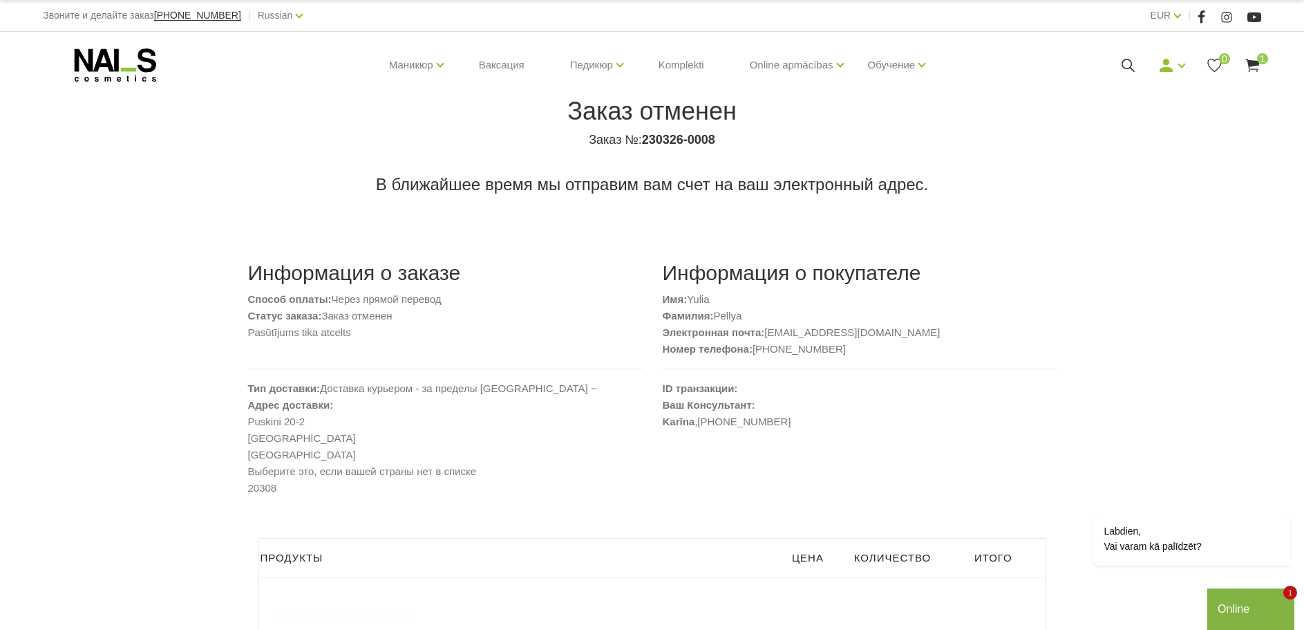
click at [1263, 57] on span "1" at bounding box center [1262, 58] width 11 height 11
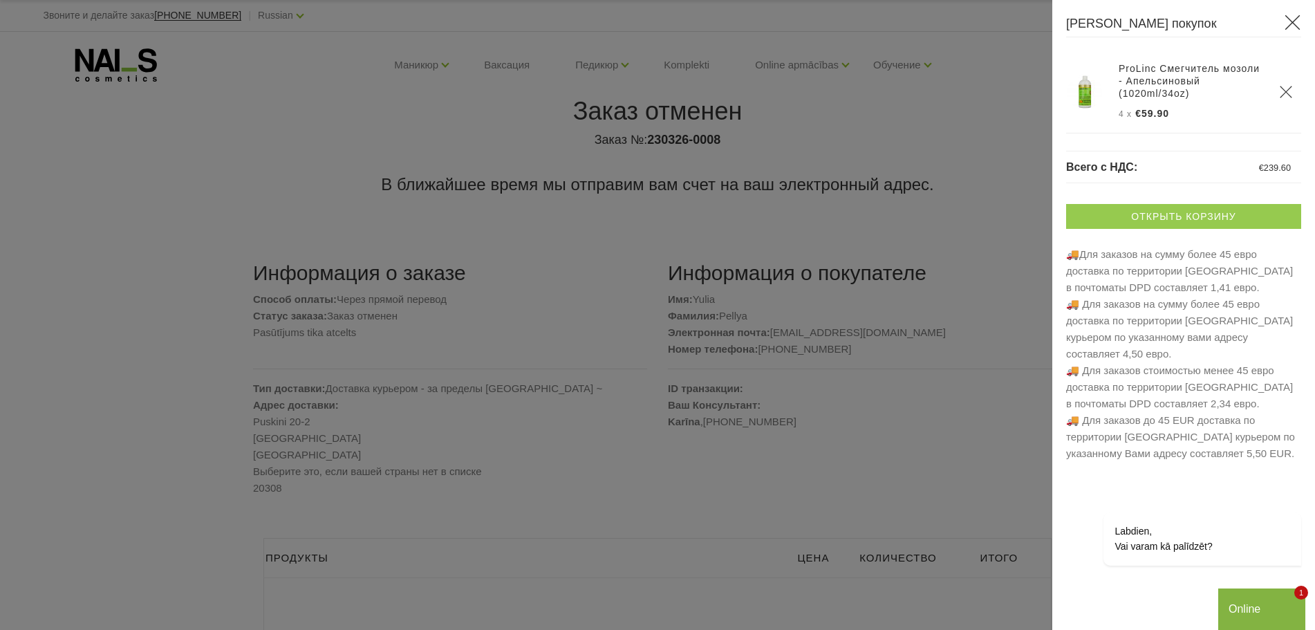
click at [1188, 212] on link "Открыть корзину" at bounding box center [1183, 216] width 235 height 25
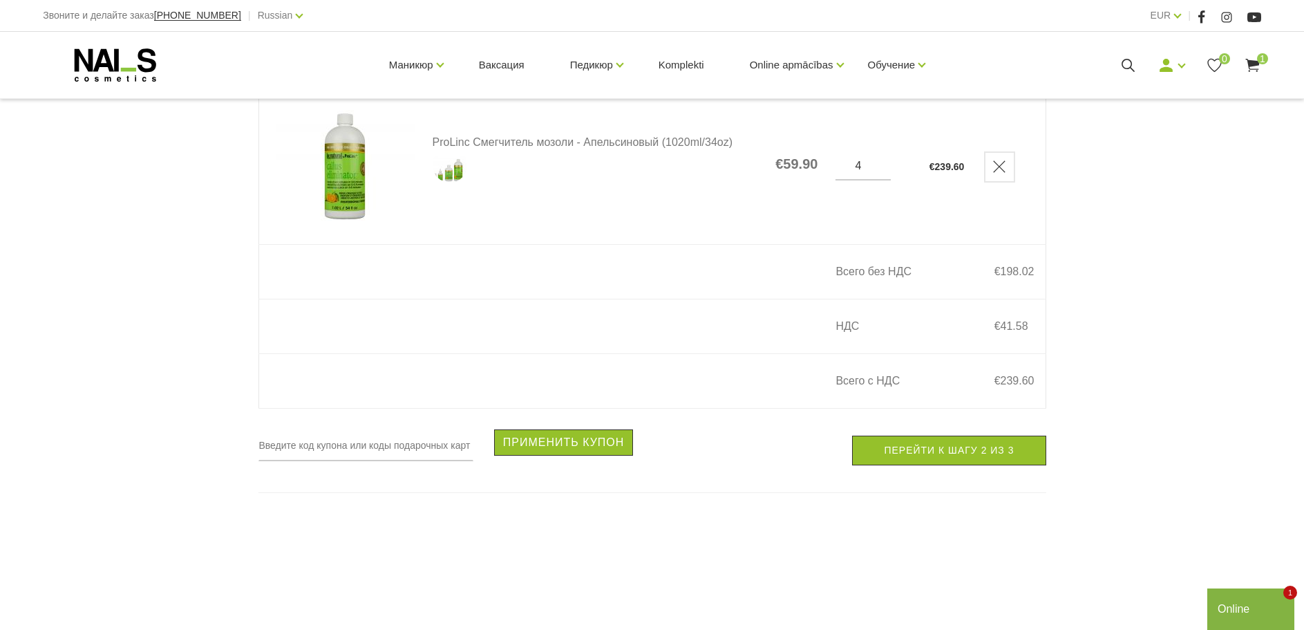
scroll to position [346, 0]
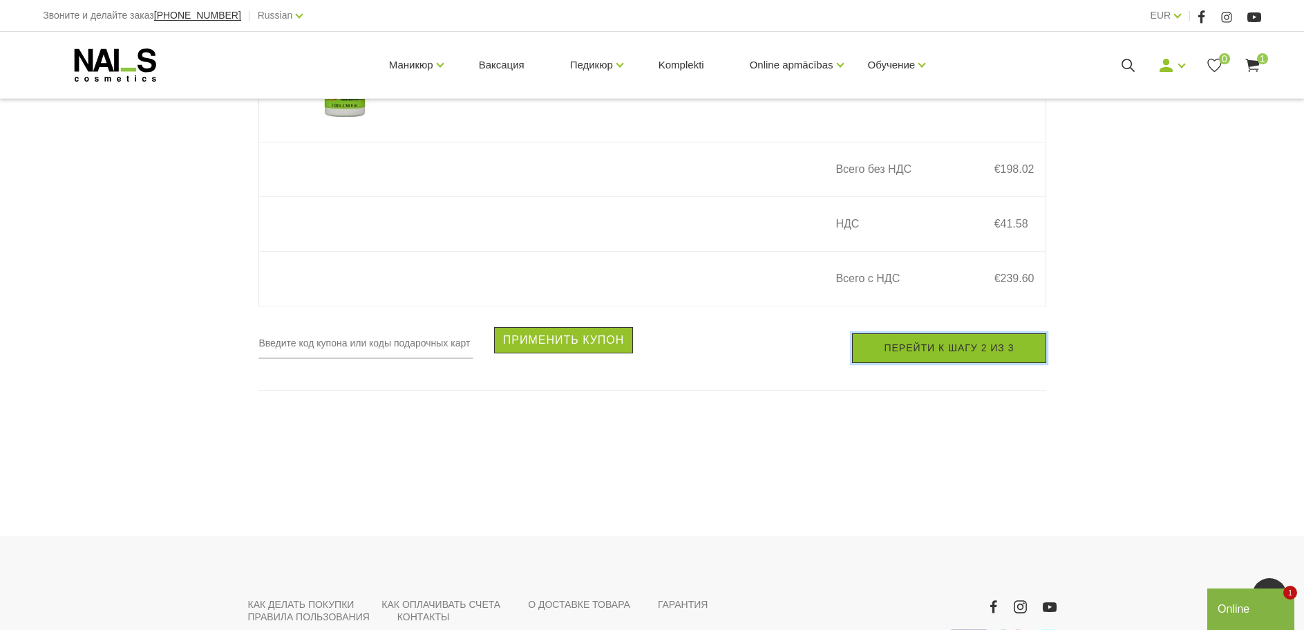
click at [946, 358] on link "Перейти к шагу 2 из 3" at bounding box center [949, 348] width 194 height 30
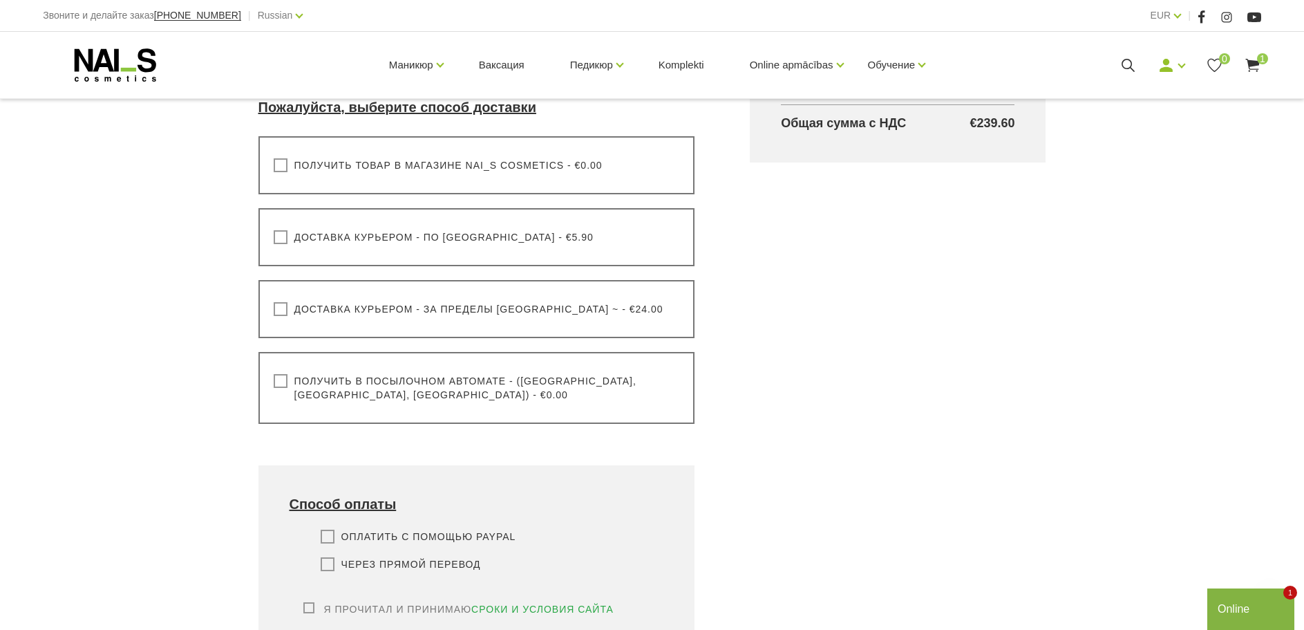
scroll to position [415, 0]
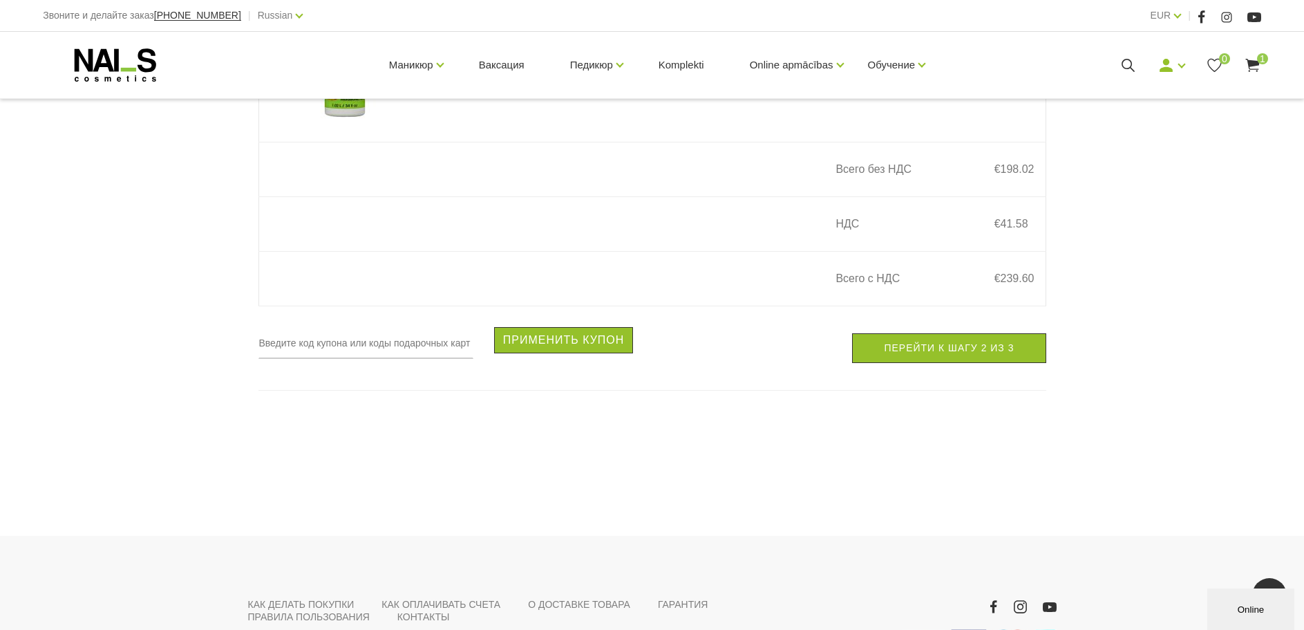
scroll to position [69, 0]
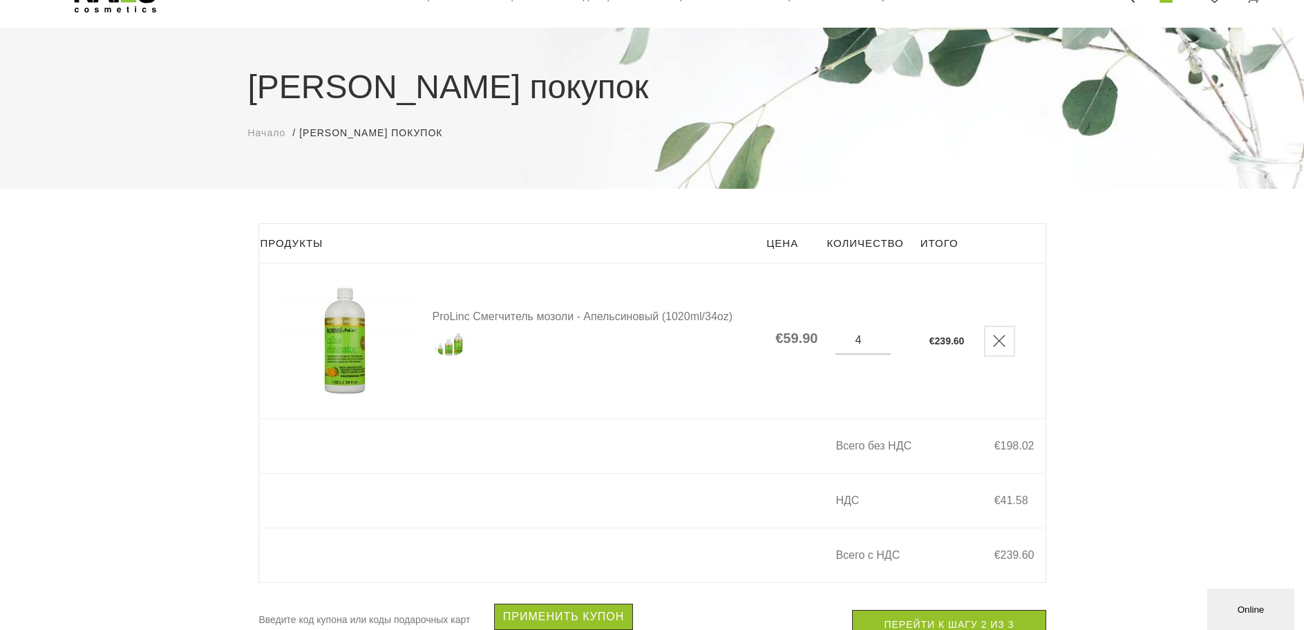
click at [872, 339] on input "4" at bounding box center [863, 340] width 55 height 12
type input "5"
click at [912, 379] on td "5" at bounding box center [864, 341] width 93 height 156
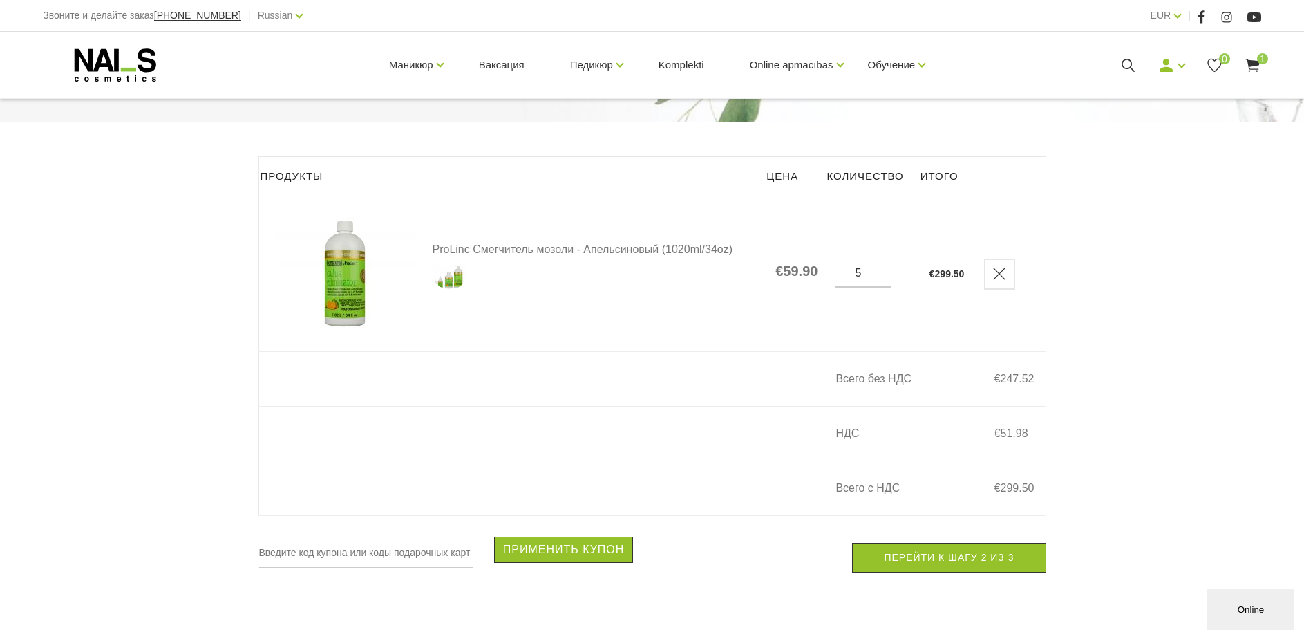
scroll to position [276, 0]
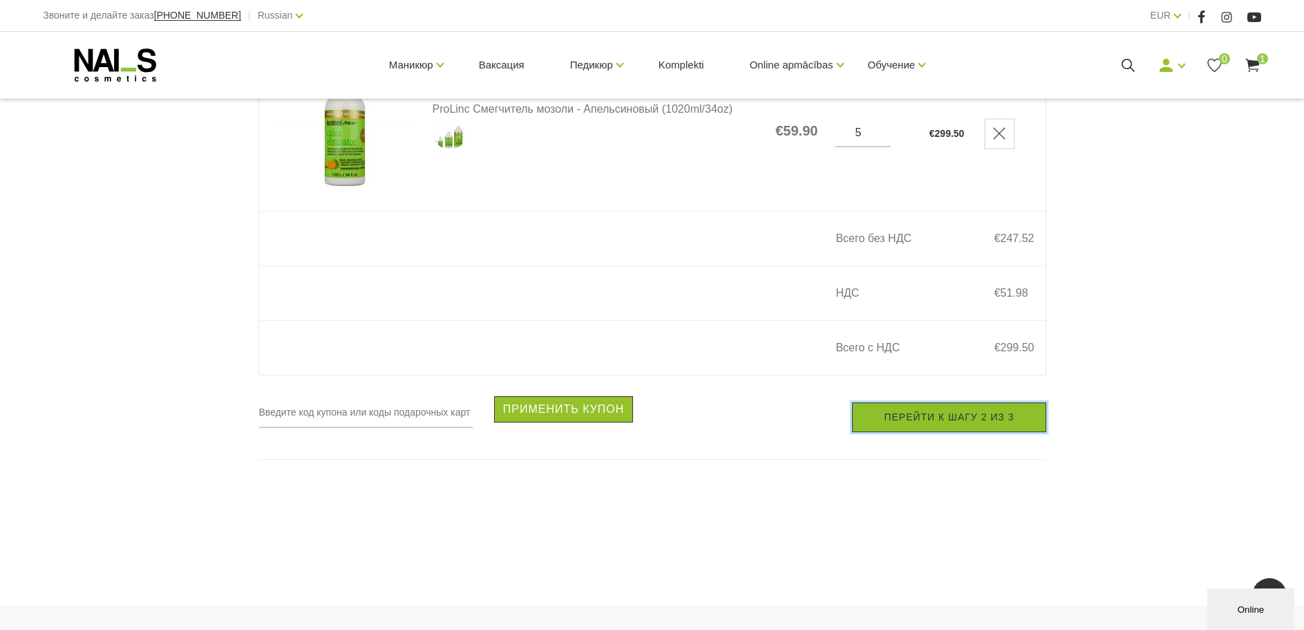
click at [967, 426] on link "Перейти к шагу 2 из 3" at bounding box center [949, 417] width 194 height 30
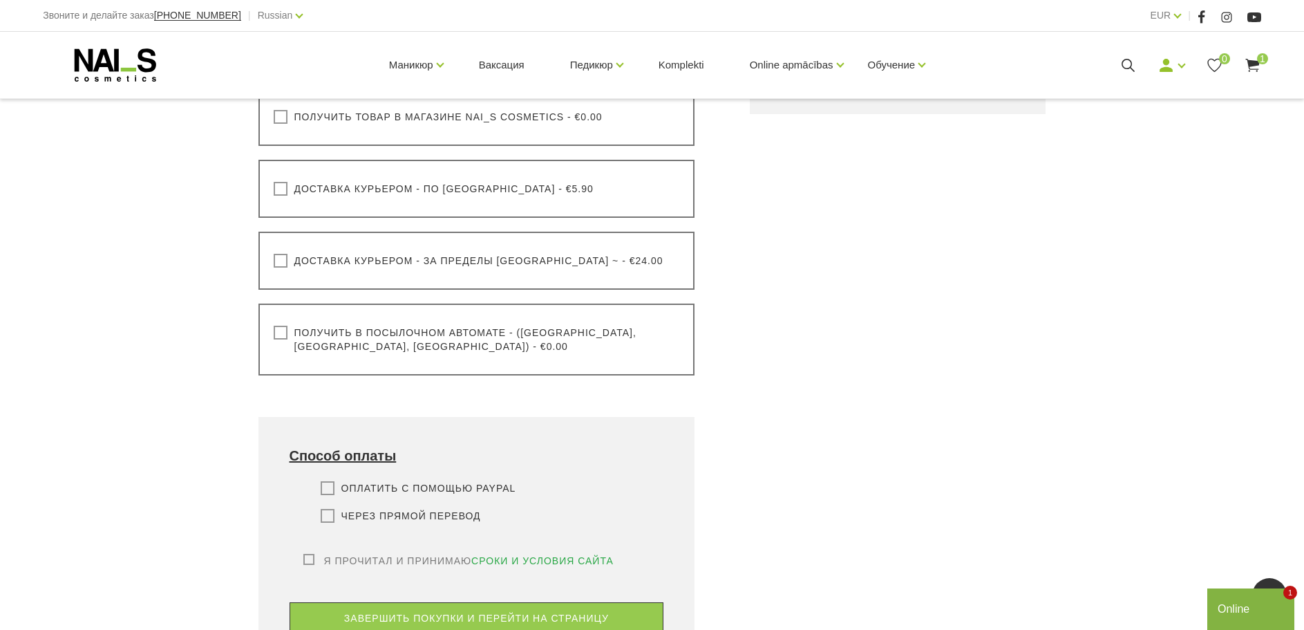
scroll to position [415, 0]
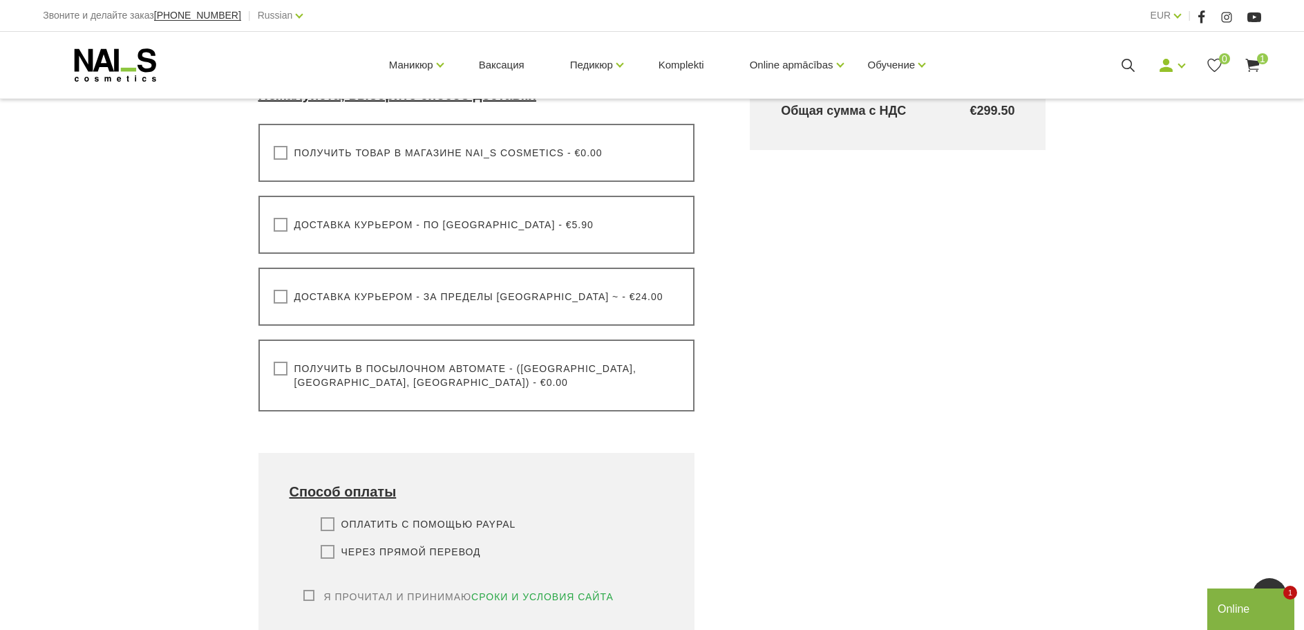
click at [274, 370] on label "Получить в посылочном автомате - ([GEOGRAPHIC_DATA], [GEOGRAPHIC_DATA], [GEOGRA…" at bounding box center [477, 376] width 406 height 28
click at [0, 0] on input "Получить в посылочном автомате - ([GEOGRAPHIC_DATA], [GEOGRAPHIC_DATA], [GEOGRA…" at bounding box center [0, 0] width 0 height 0
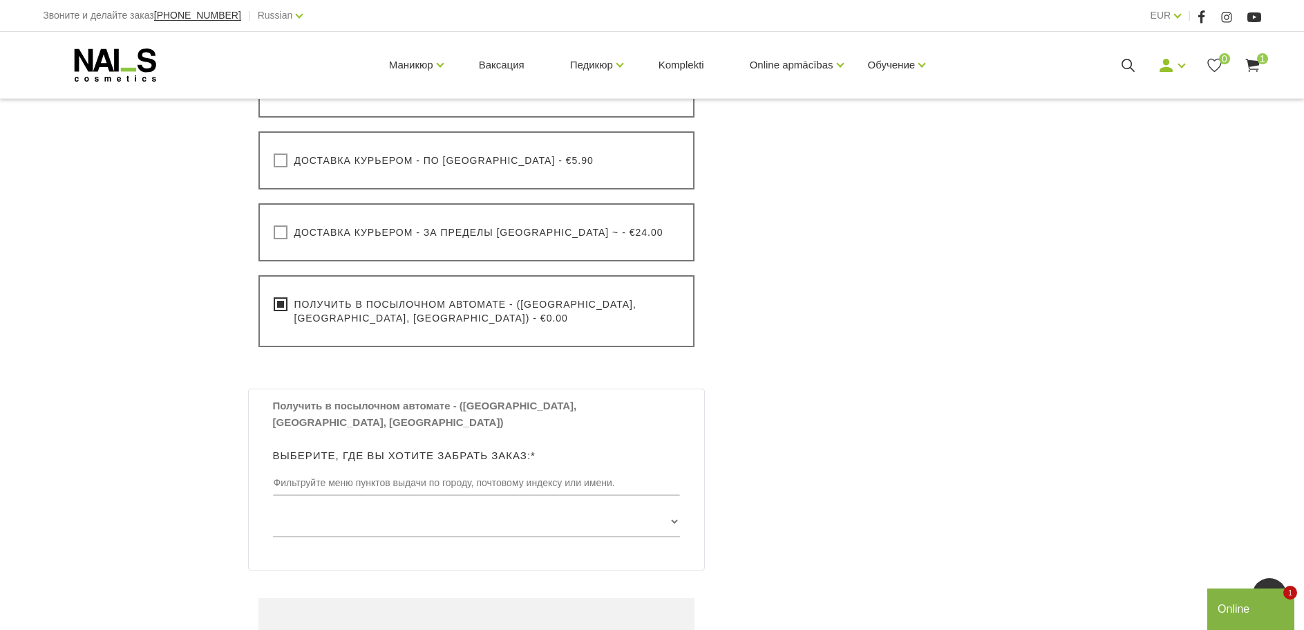
scroll to position [691, 0]
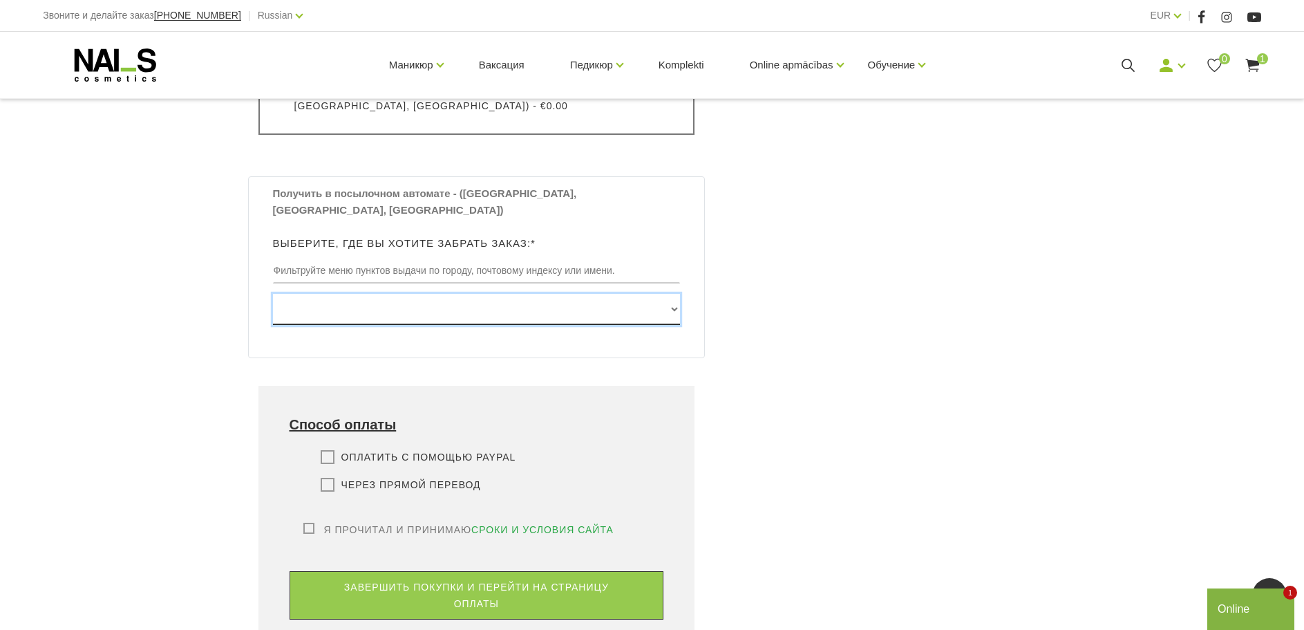
click at [676, 294] on select "[GEOGRAPHIC_DATA] , [GEOGRAPHIC_DATA], LV3913, (Paku Skapis TOP Iecava) [STREET…" at bounding box center [477, 309] width 408 height 31
click at [845, 238] on div "Всего в корзине Продукты Итого с НДС ProLinc Смегчитель мозоли - Апельсиновый (…" at bounding box center [897, 138] width 351 height 1074
click at [668, 294] on select "[GEOGRAPHIC_DATA] , [GEOGRAPHIC_DATA], LV3913, (Paku Skapis TOP Iecava) [STREET…" at bounding box center [477, 309] width 408 height 31
drag, startPoint x: 980, startPoint y: 403, endPoint x: 975, endPoint y: 396, distance: 8.4
click at [979, 402] on div "Всего в корзине Продукты Итого с НДС ProLinc Смегчитель мозоли - Апельсиновый (…" at bounding box center [897, 138] width 351 height 1074
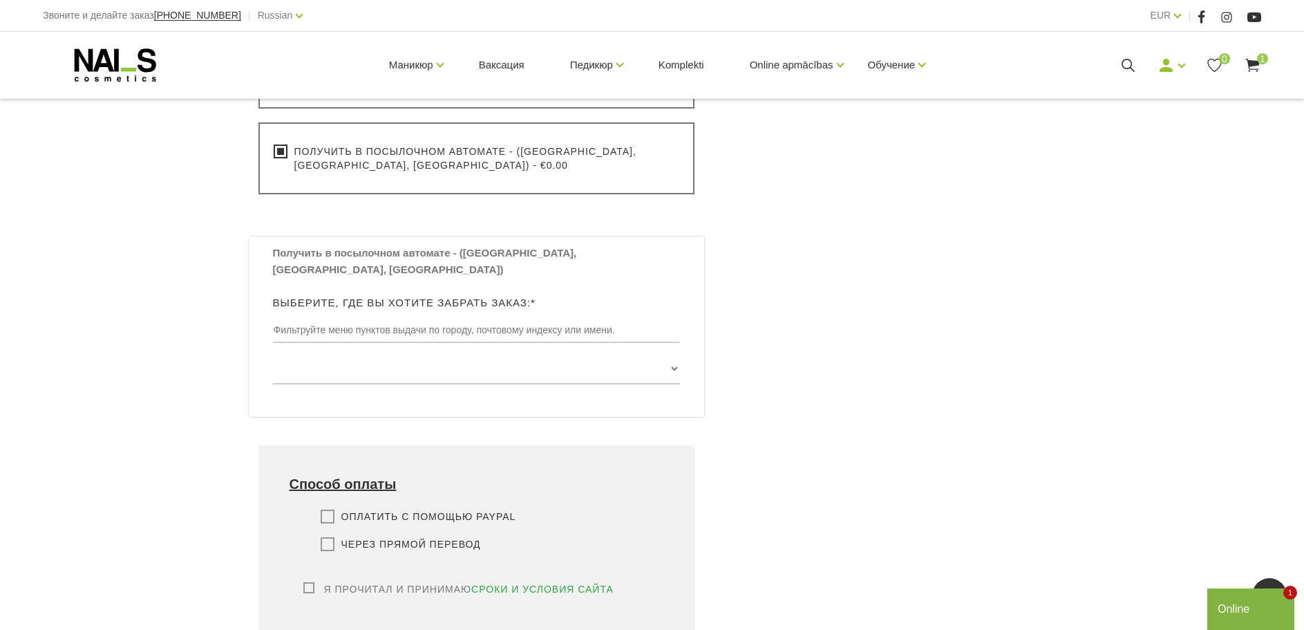
scroll to position [553, 0]
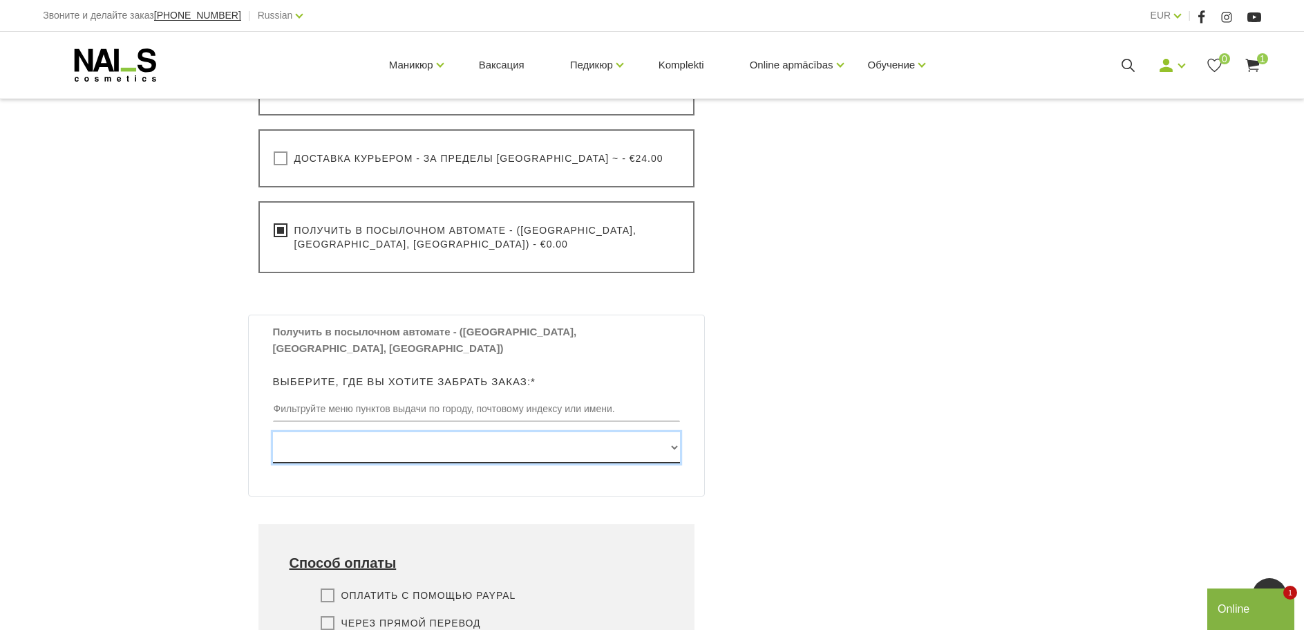
click at [674, 433] on select "[GEOGRAPHIC_DATA] , [GEOGRAPHIC_DATA], LV3913, (Paku Skapis TOP Iecava) [STREET…" at bounding box center [477, 447] width 408 height 31
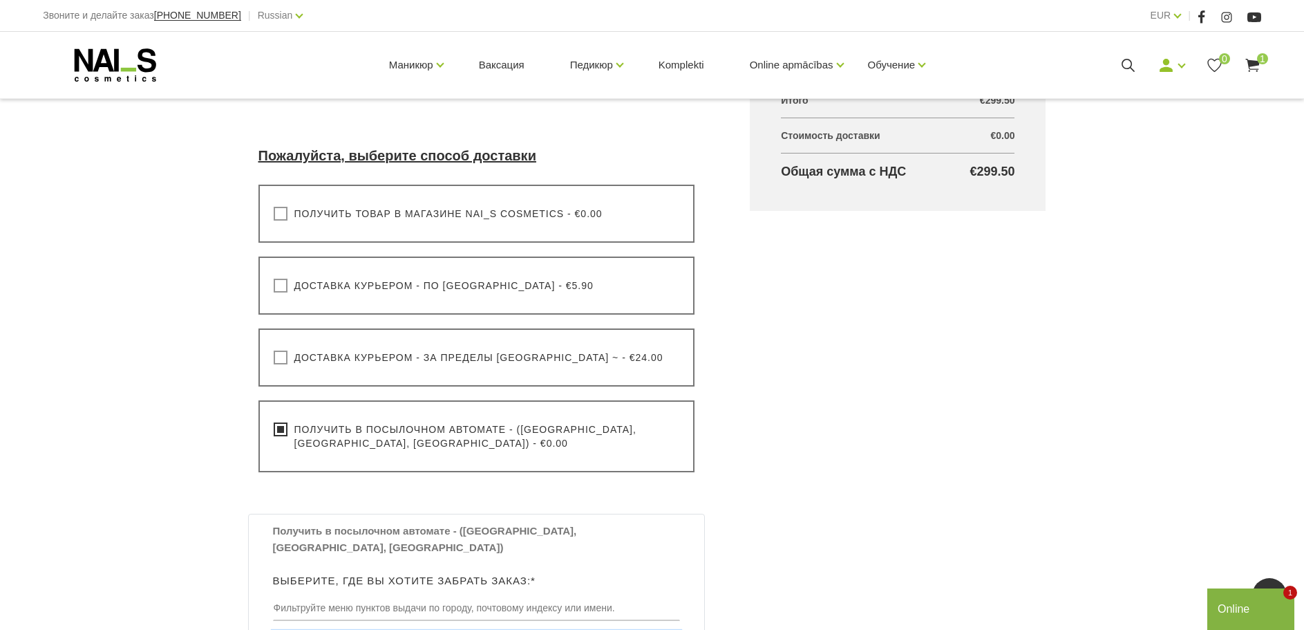
scroll to position [276, 0]
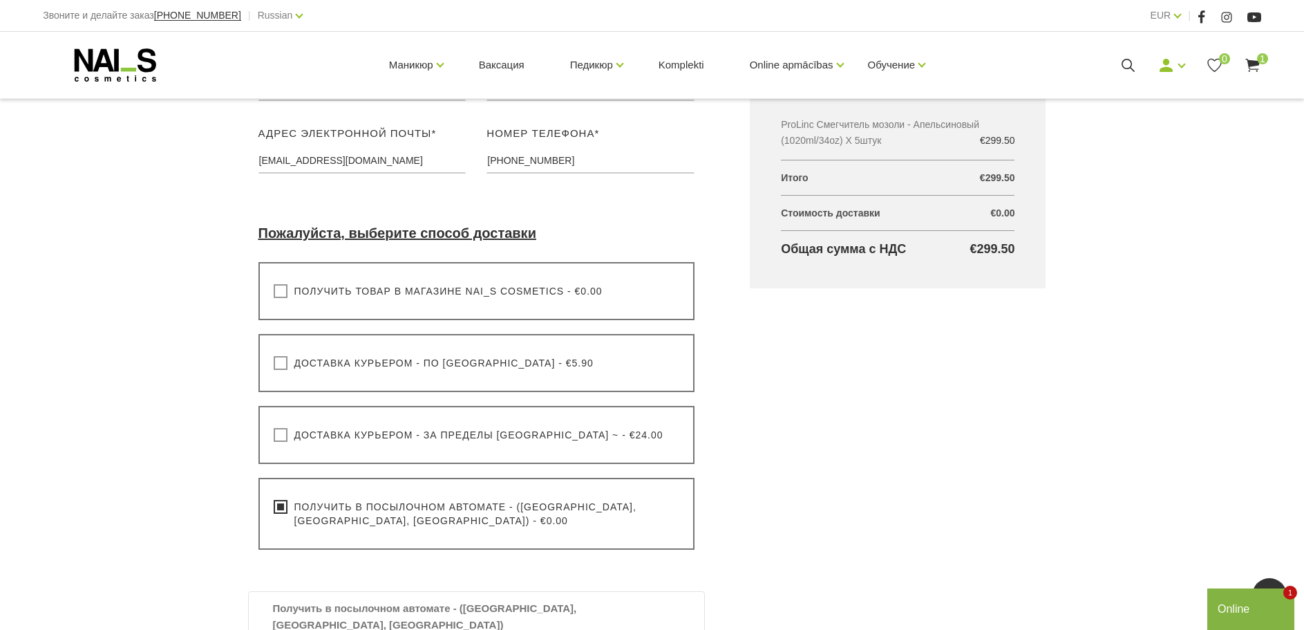
click at [283, 435] on label "Доставка курьером - за пределы [GEOGRAPHIC_DATA] ~ - €24.00" at bounding box center [469, 435] width 390 height 14
click at [0, 0] on input "Доставка курьером - за пределы [GEOGRAPHIC_DATA] ~ - €24.00" at bounding box center [0, 0] width 0 height 0
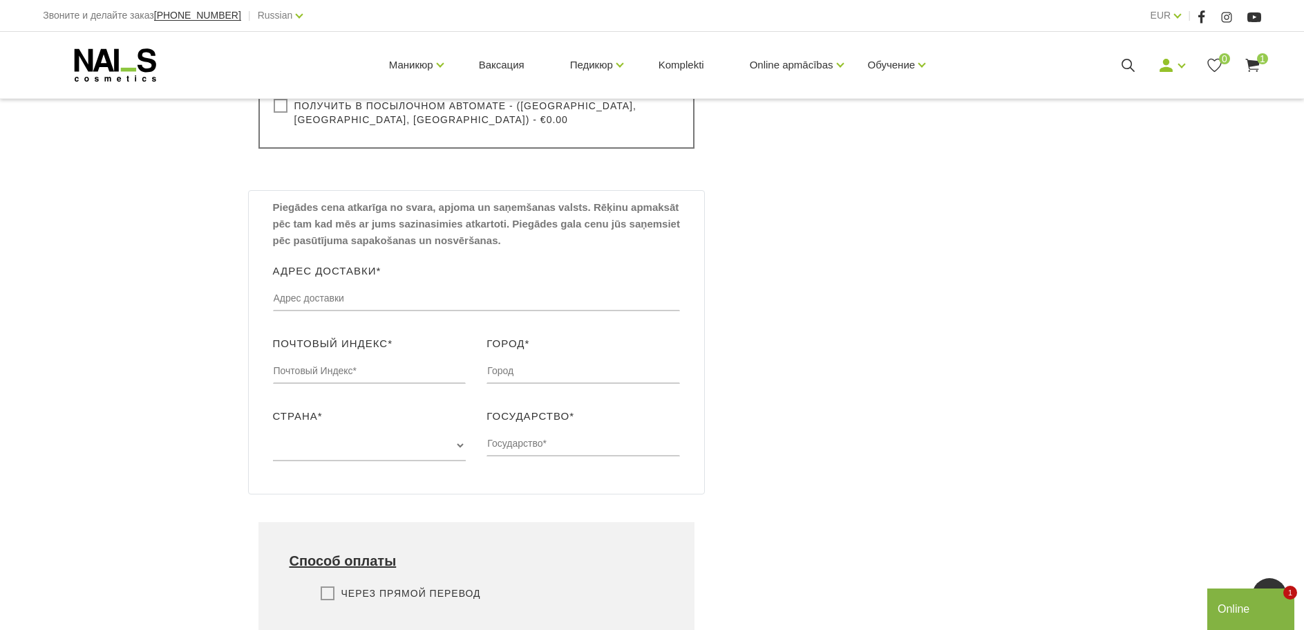
scroll to position [691, 0]
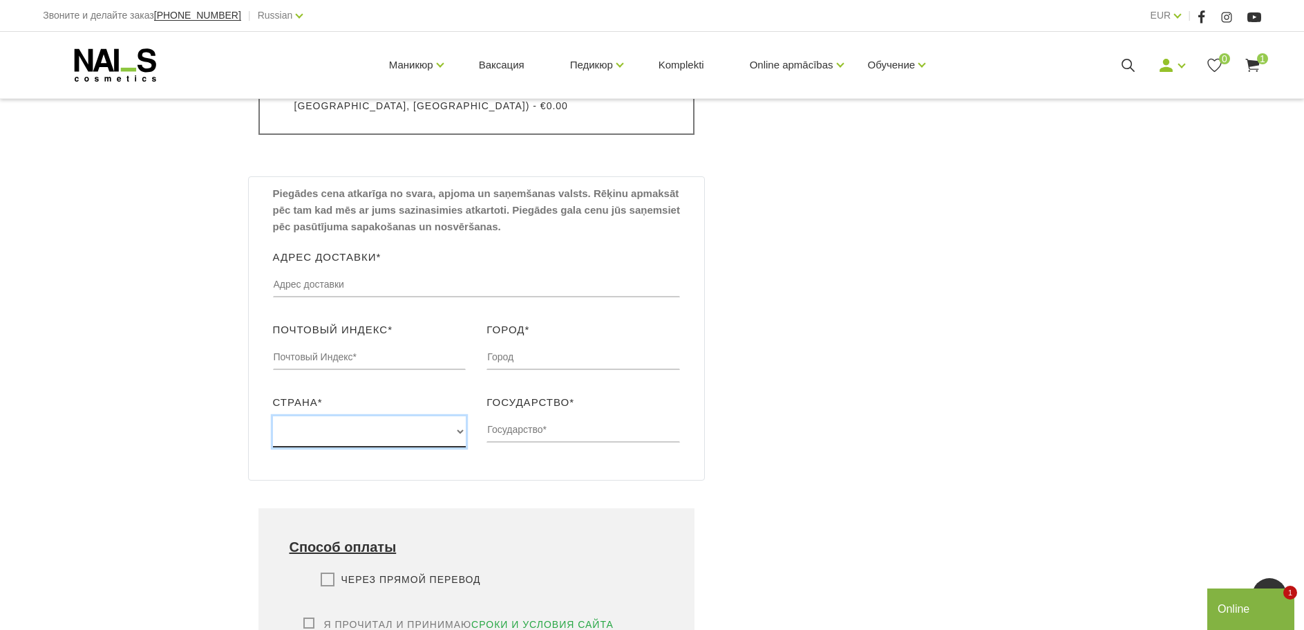
click at [464, 435] on select "[GEOGRAPHIC_DATA] [GEOGRAPHIC_DATA] [GEOGRAPHIC_DATA] [GEOGRAPHIC_DATA] [GEOGRA…" at bounding box center [370, 431] width 194 height 31
select select "[GEOGRAPHIC_DATA]"
click at [273, 416] on select "[GEOGRAPHIC_DATA] [GEOGRAPHIC_DATA] [GEOGRAPHIC_DATA] [GEOGRAPHIC_DATA] [GEOGRA…" at bounding box center [370, 431] width 194 height 31
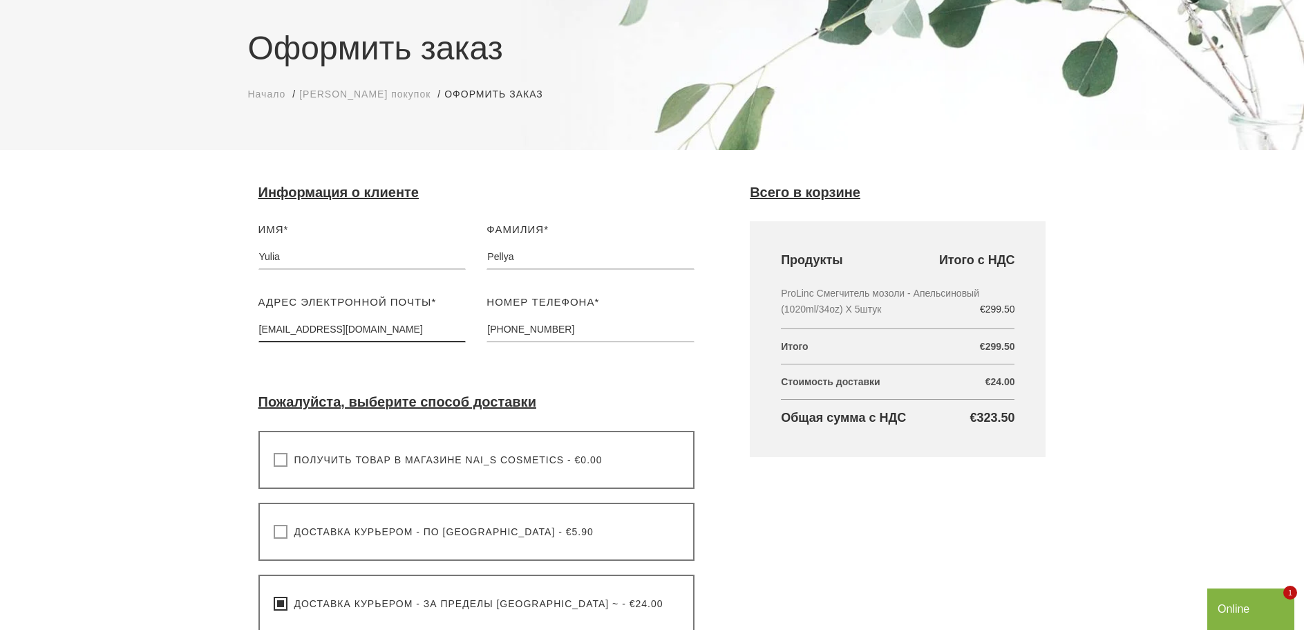
scroll to position [0, 0]
